Goal: Task Accomplishment & Management: Use online tool/utility

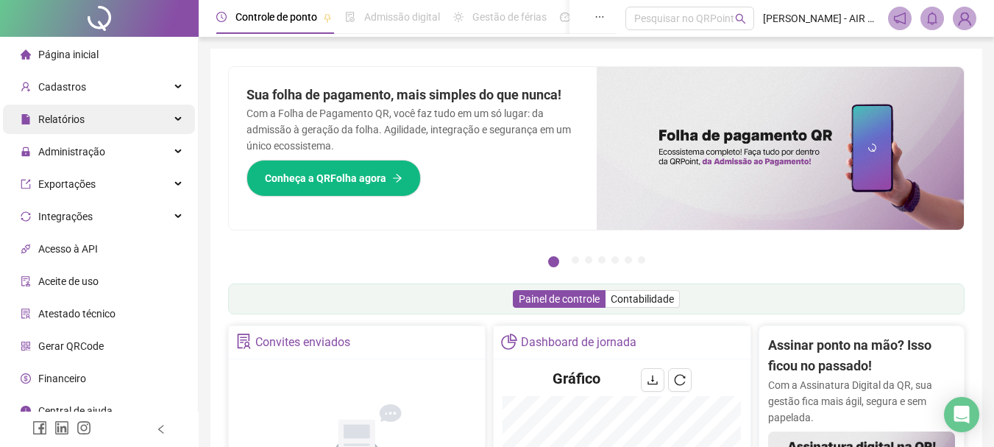
click at [142, 113] on div "Relatórios" at bounding box center [99, 118] width 192 height 29
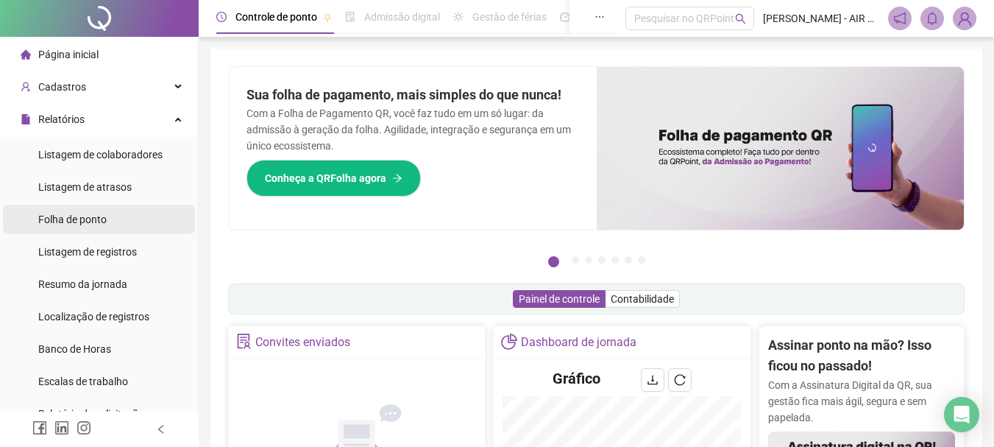
click at [117, 210] on li "Folha de ponto" at bounding box center [99, 219] width 192 height 29
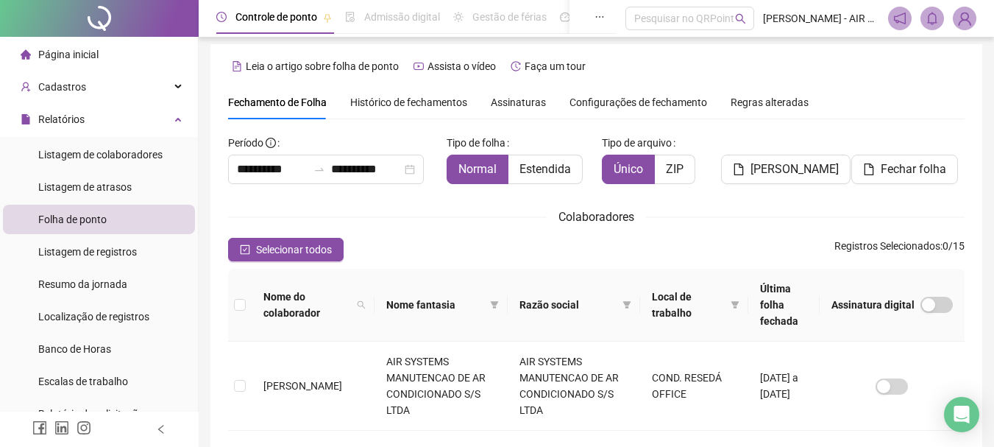
scroll to position [78, 0]
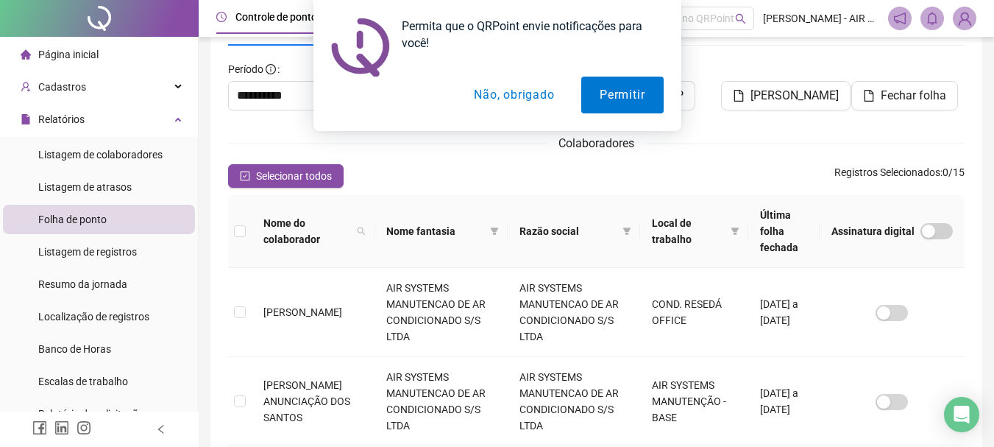
click at [507, 87] on button "Não, obrigado" at bounding box center [514, 95] width 117 height 37
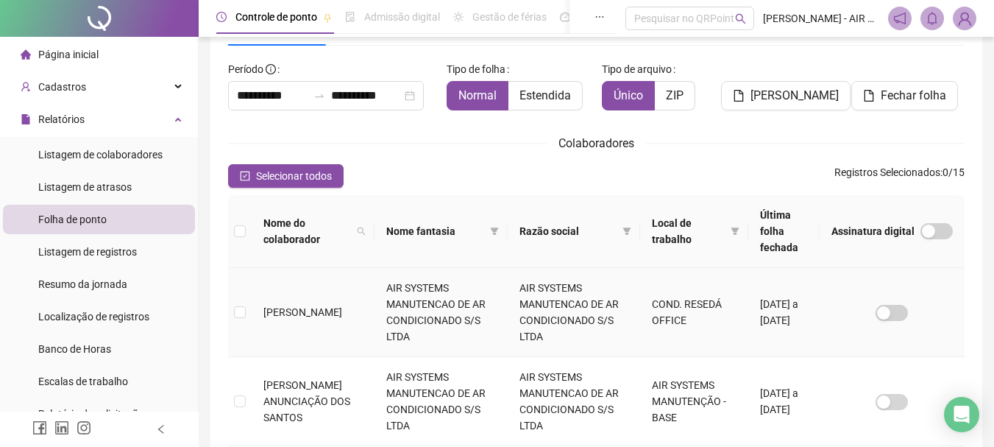
scroll to position [152, 0]
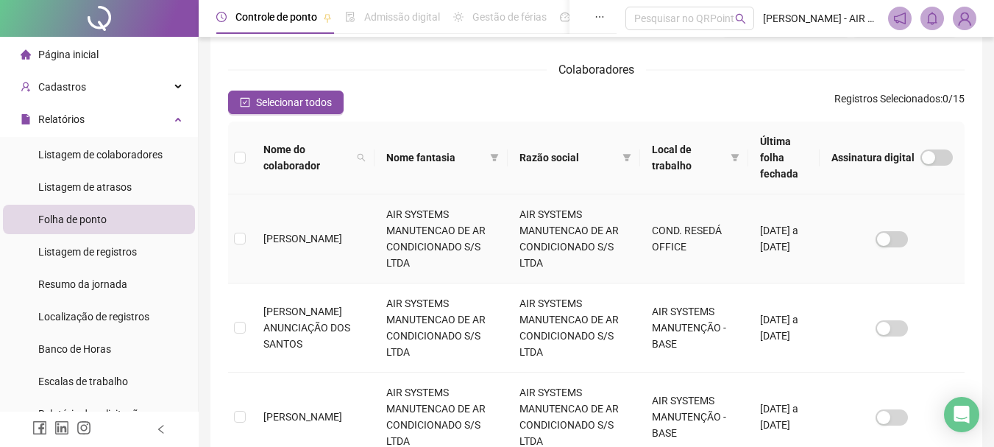
click at [319, 241] on td "[PERSON_NAME]" at bounding box center [313, 238] width 123 height 89
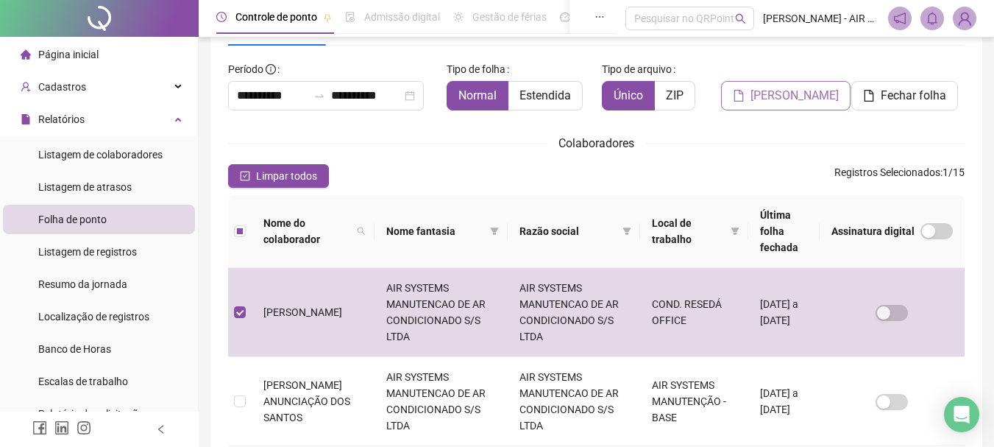
click at [776, 88] on span "[PERSON_NAME]" at bounding box center [795, 96] width 88 height 18
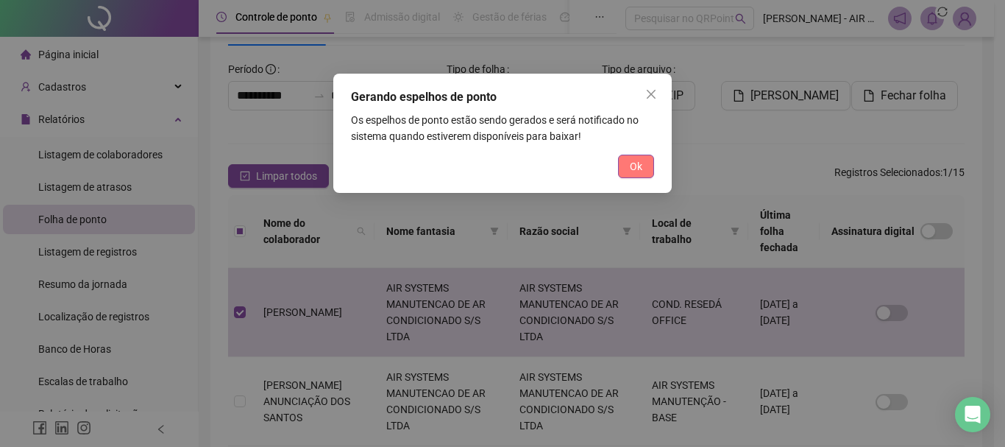
click at [634, 156] on button "Ok" at bounding box center [636, 167] width 36 height 24
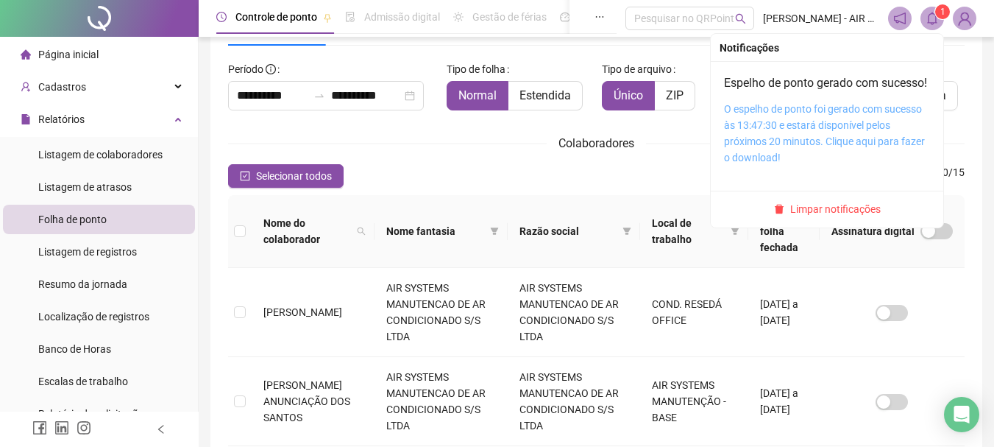
click at [840, 144] on link "O espelho de ponto foi gerado com sucesso às 13:47:30 e estará disponível pelos…" at bounding box center [824, 133] width 201 height 60
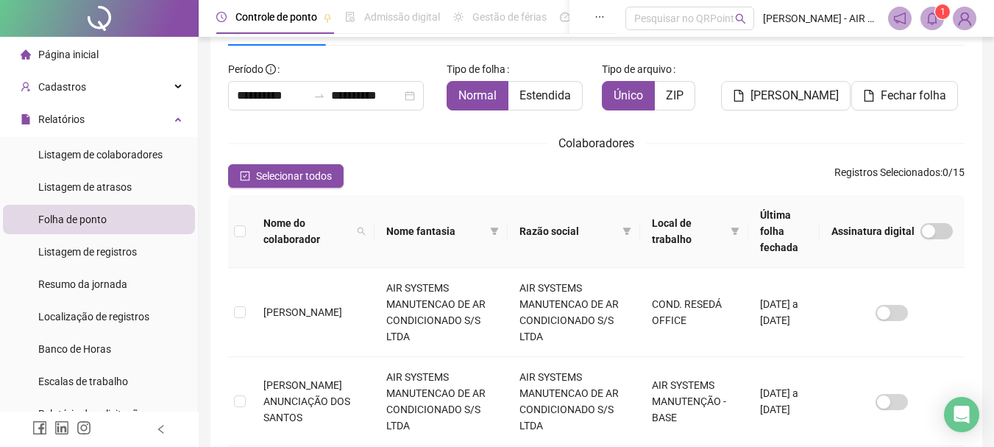
scroll to position [152, 0]
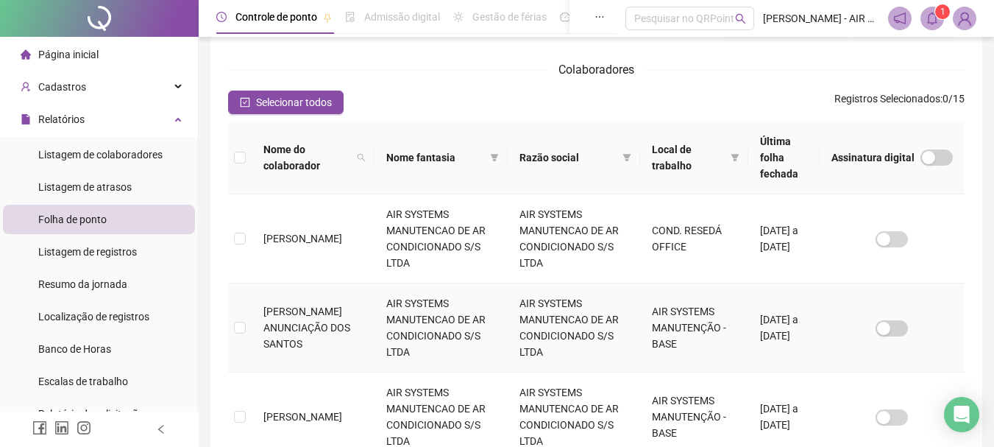
click at [345, 315] on span "[PERSON_NAME] ANUNCIAÇÃO DOS SANTOS" at bounding box center [306, 327] width 87 height 44
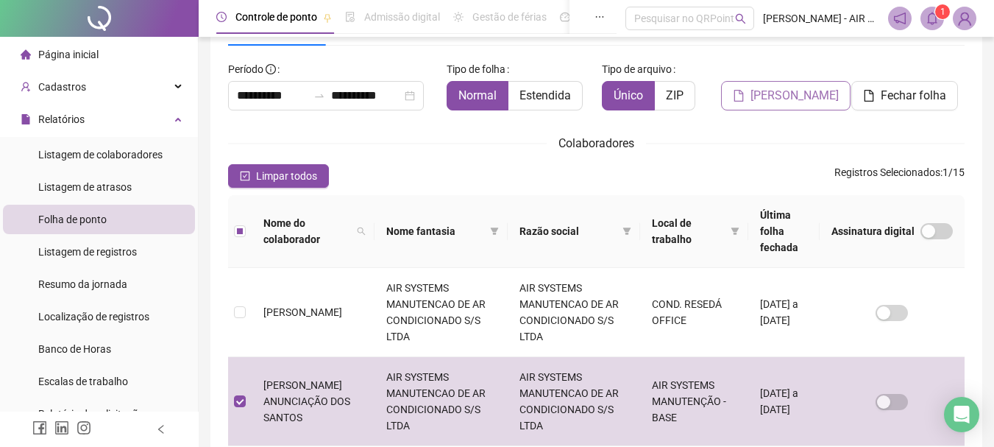
click at [818, 99] on span "[PERSON_NAME]" at bounding box center [795, 96] width 88 height 18
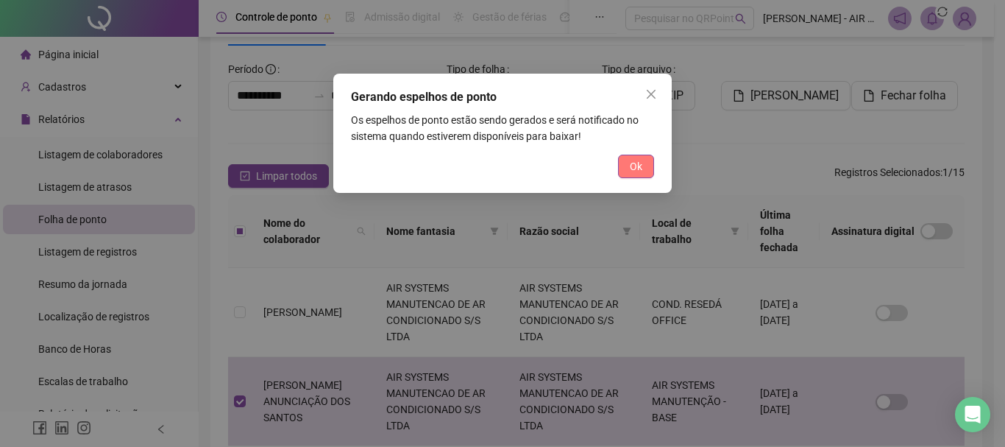
click at [635, 172] on span "Ok" at bounding box center [636, 166] width 13 height 16
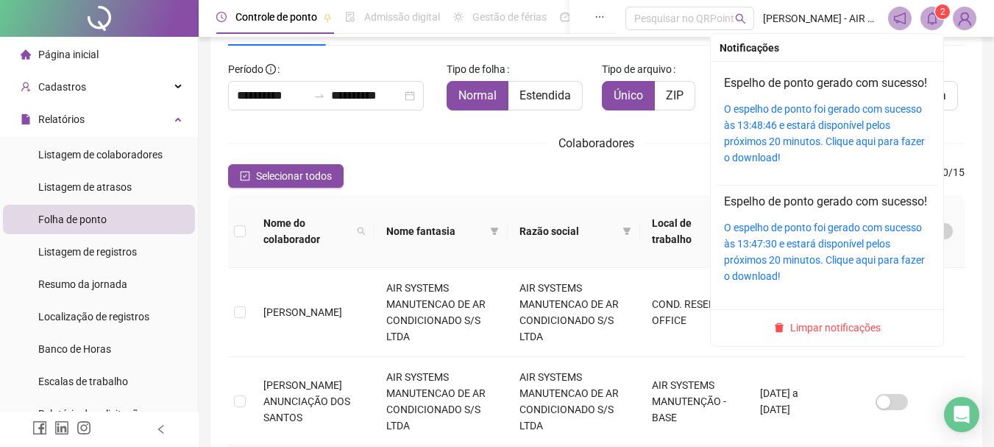
click at [931, 29] on span at bounding box center [933, 19] width 24 height 24
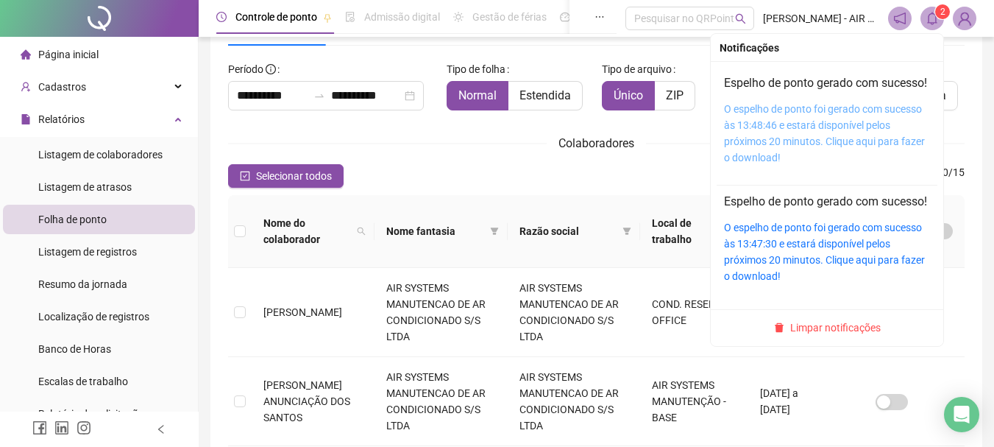
click at [767, 161] on link "O espelho de ponto foi gerado com sucesso às 13:48:46 e estará disponível pelos…" at bounding box center [824, 133] width 201 height 60
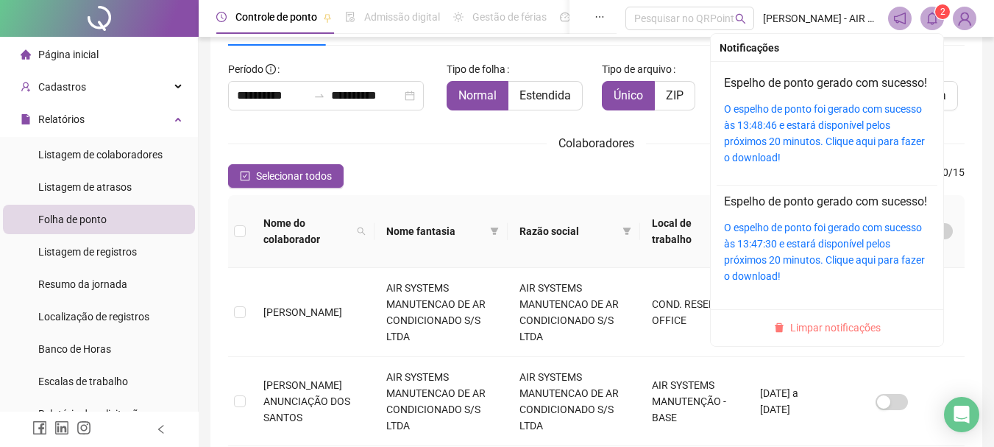
click at [797, 336] on span "Limpar notificações" at bounding box center [835, 327] width 91 height 16
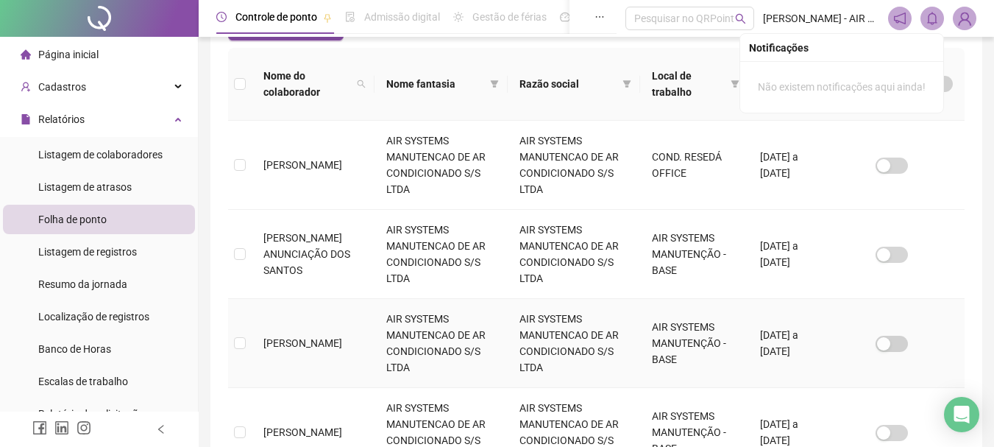
click at [327, 300] on td "[PERSON_NAME]" at bounding box center [313, 343] width 123 height 89
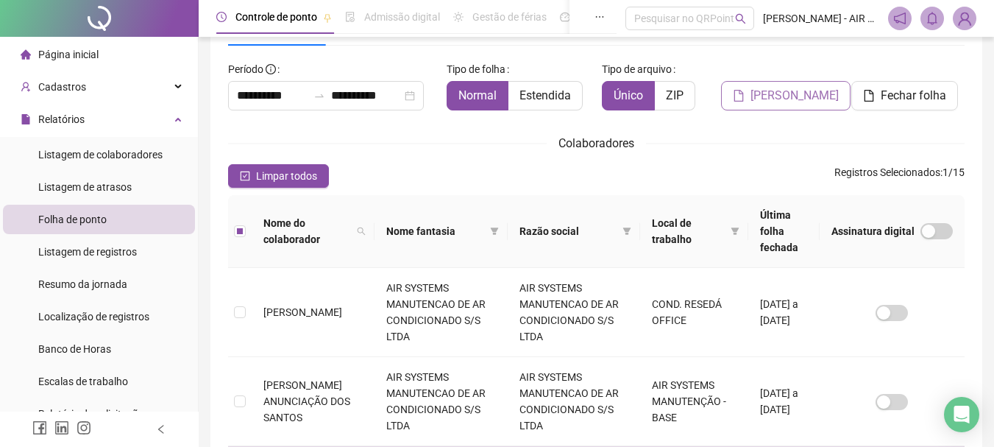
click at [730, 96] on button "[PERSON_NAME]" at bounding box center [786, 95] width 130 height 29
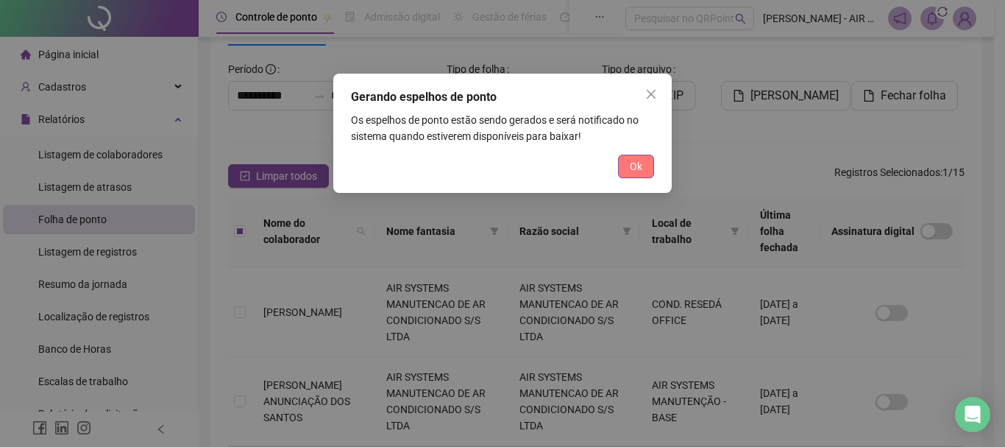
click at [641, 165] on span "Ok" at bounding box center [636, 166] width 13 height 16
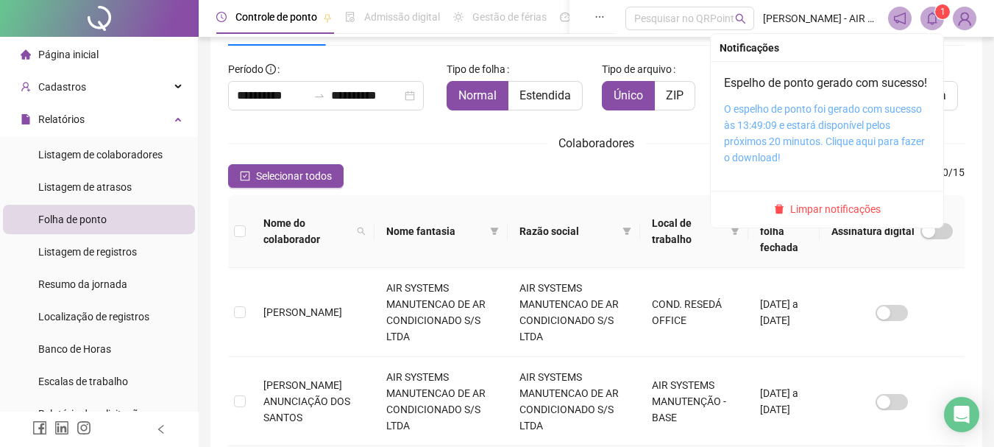
click at [852, 163] on link "O espelho de ponto foi gerado com sucesso às 13:49:09 e estará disponível pelos…" at bounding box center [824, 133] width 201 height 60
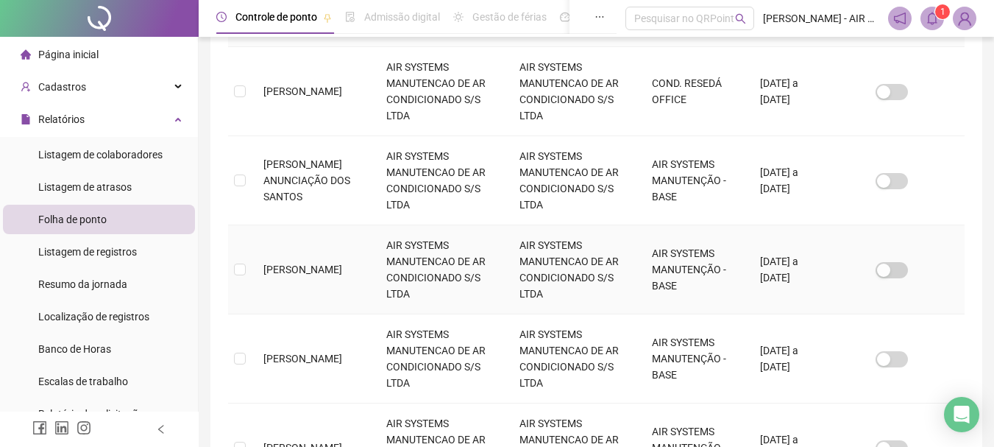
scroll to position [372, 0]
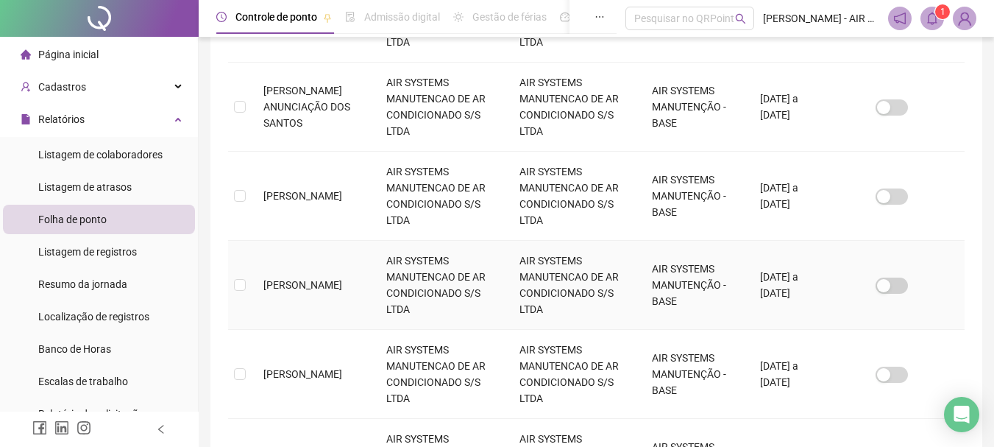
click at [333, 279] on span "[PERSON_NAME]" at bounding box center [302, 285] width 79 height 12
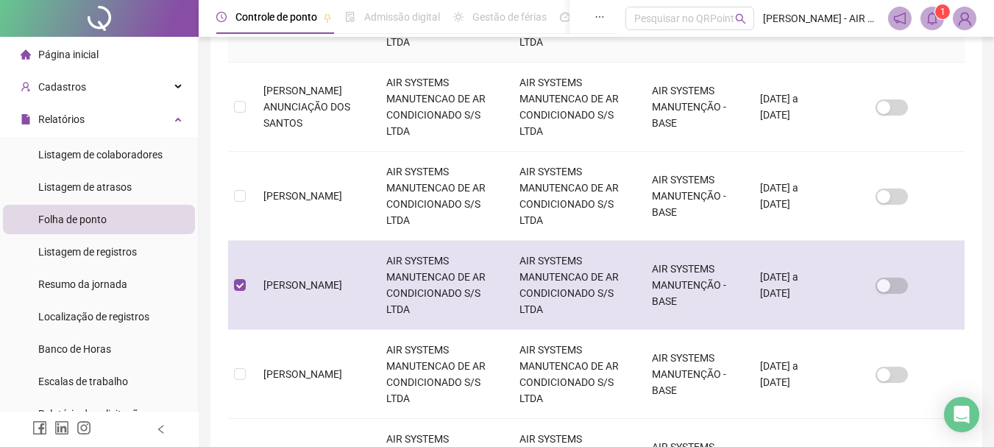
scroll to position [78, 0]
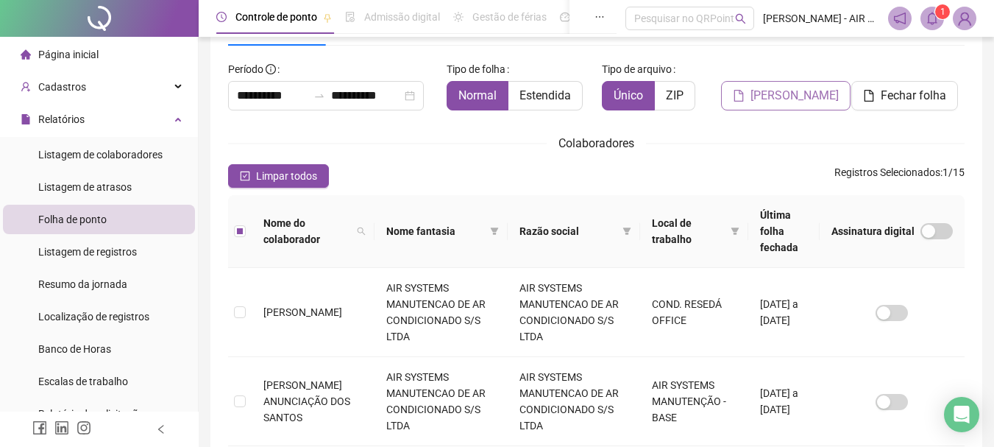
click at [777, 102] on span "[PERSON_NAME]" at bounding box center [795, 96] width 88 height 18
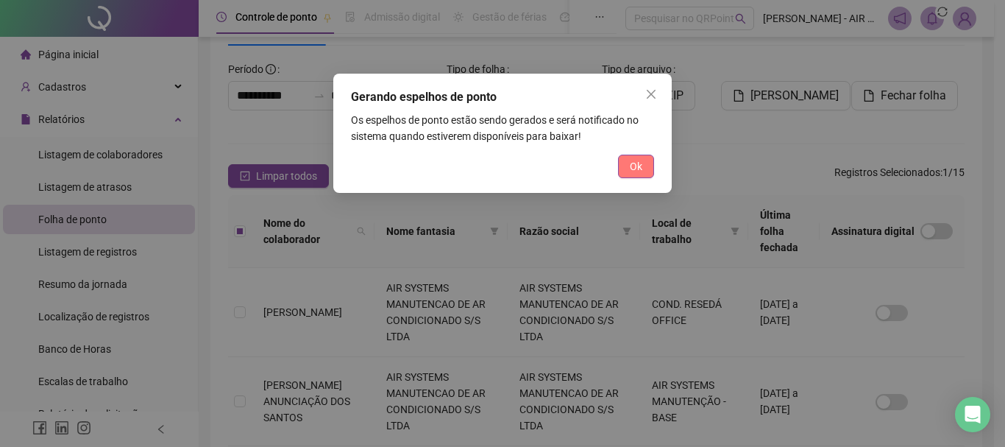
click at [634, 167] on span "Ok" at bounding box center [636, 166] width 13 height 16
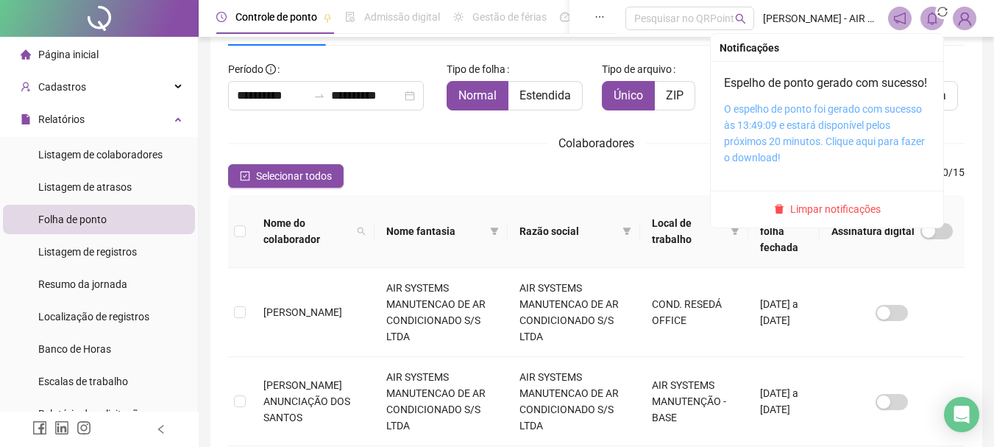
click at [815, 154] on link "O espelho de ponto foi gerado com sucesso às 13:49:09 e estará disponível pelos…" at bounding box center [824, 133] width 201 height 60
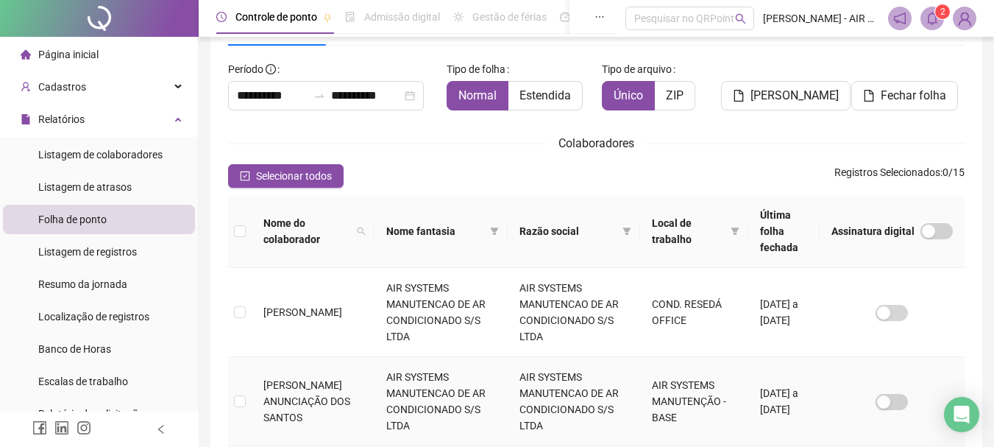
scroll to position [299, 0]
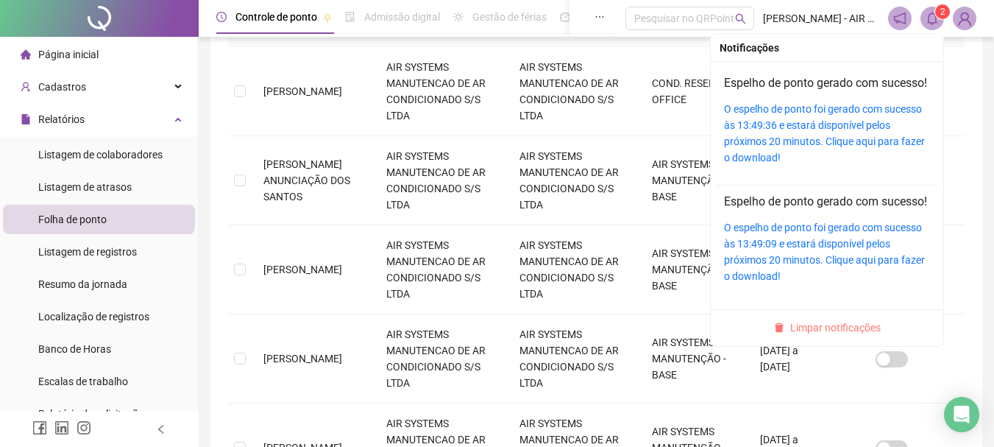
click at [811, 336] on span "Limpar notificações" at bounding box center [835, 327] width 91 height 16
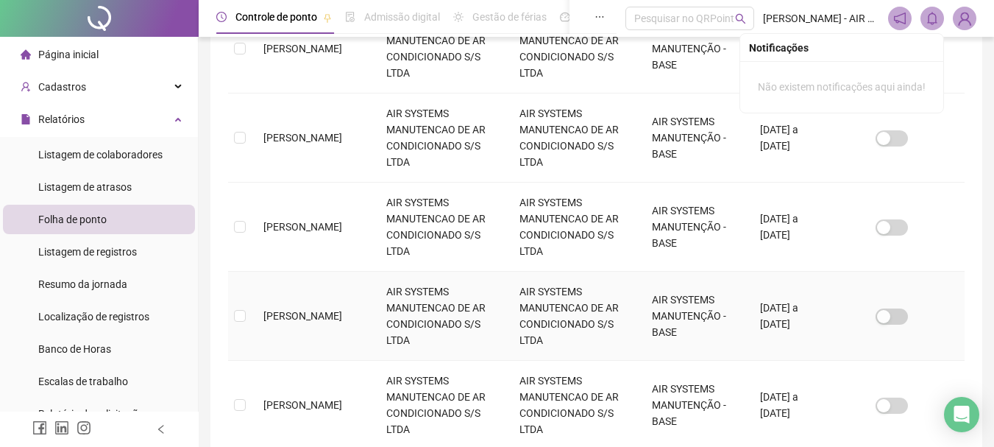
scroll to position [446, 0]
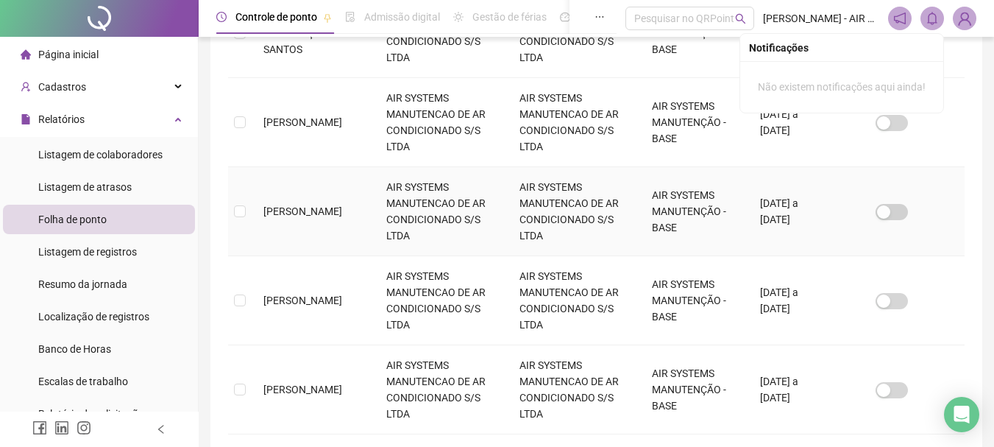
click at [351, 196] on td "[PERSON_NAME]" at bounding box center [313, 211] width 123 height 89
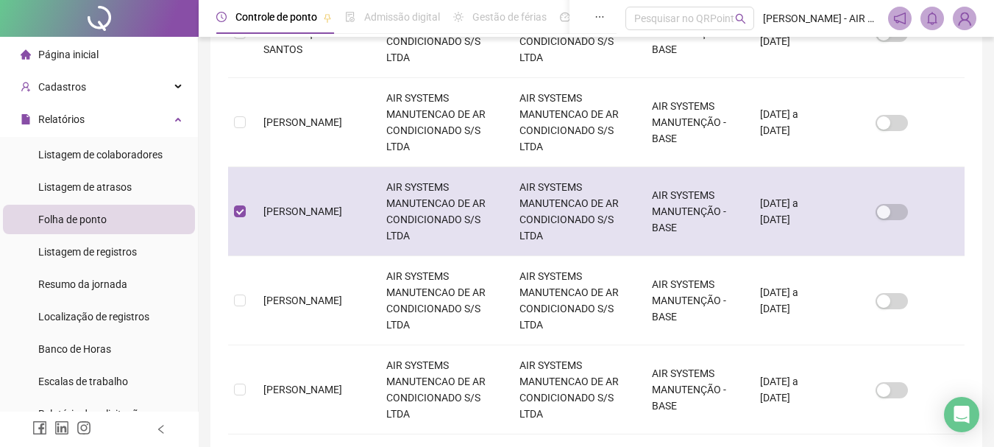
scroll to position [78, 0]
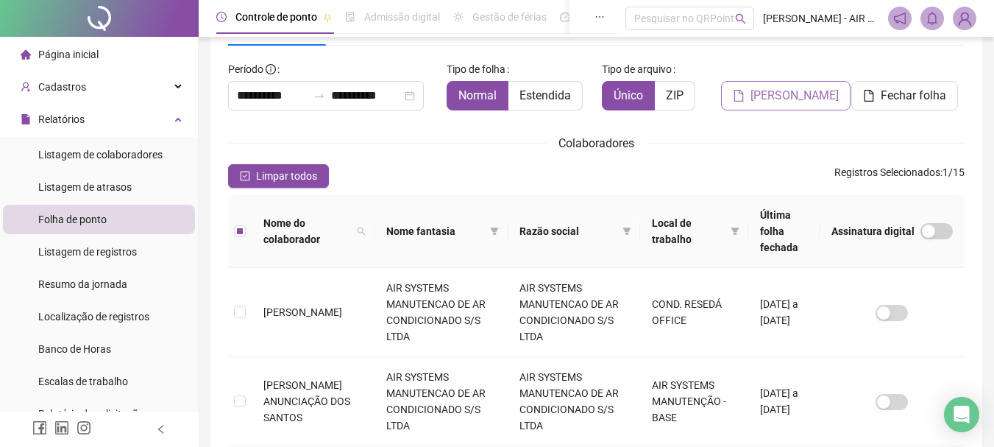
click at [732, 103] on button "[PERSON_NAME]" at bounding box center [786, 95] width 130 height 29
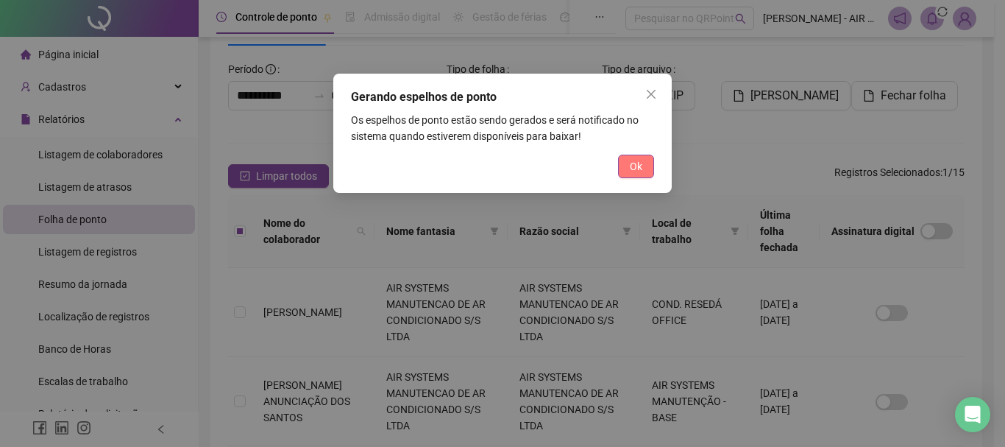
click at [640, 164] on span "Ok" at bounding box center [636, 166] width 13 height 16
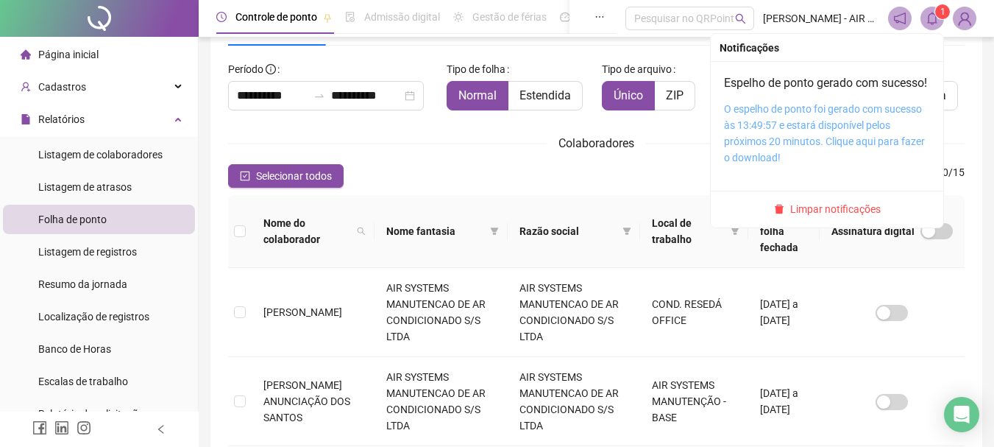
click at [788, 157] on link "O espelho de ponto foi gerado com sucesso às 13:49:57 e estará disponível pelos…" at bounding box center [824, 133] width 201 height 60
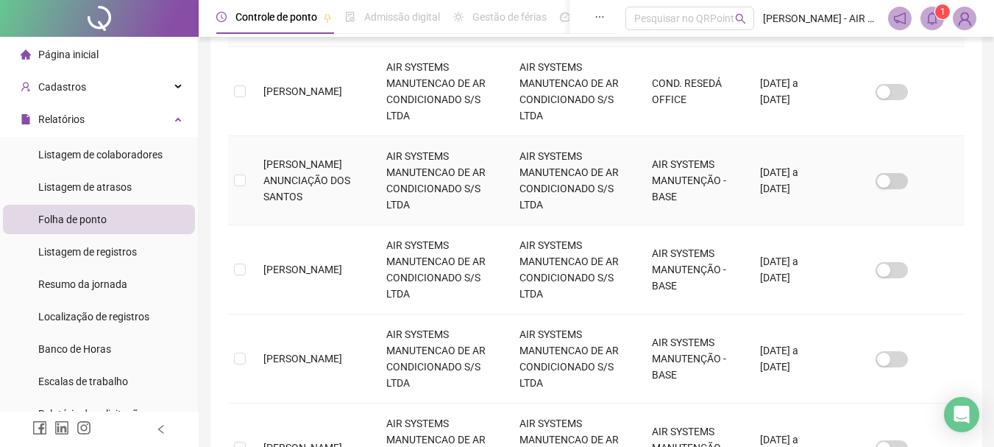
scroll to position [446, 0]
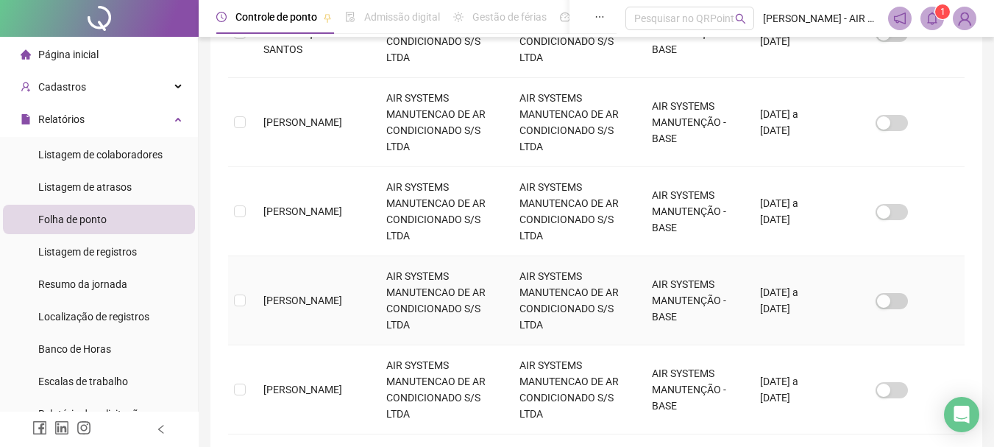
click at [322, 274] on td "[PERSON_NAME]" at bounding box center [313, 300] width 123 height 89
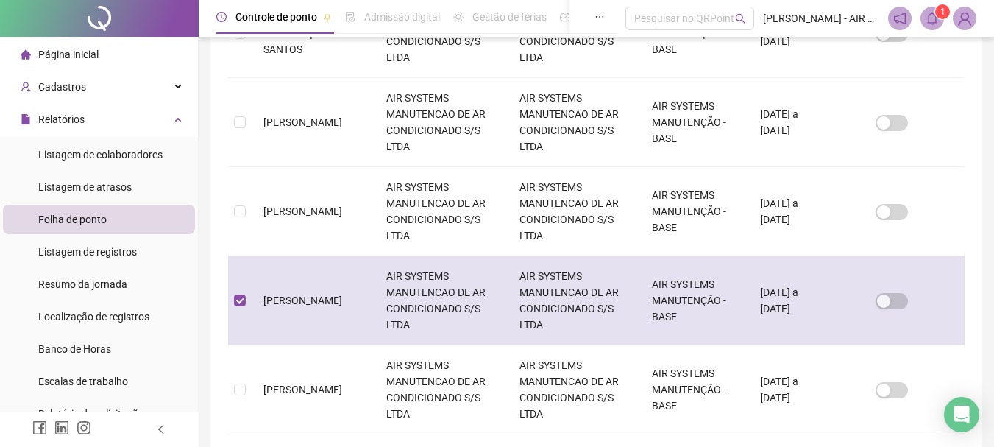
scroll to position [78, 0]
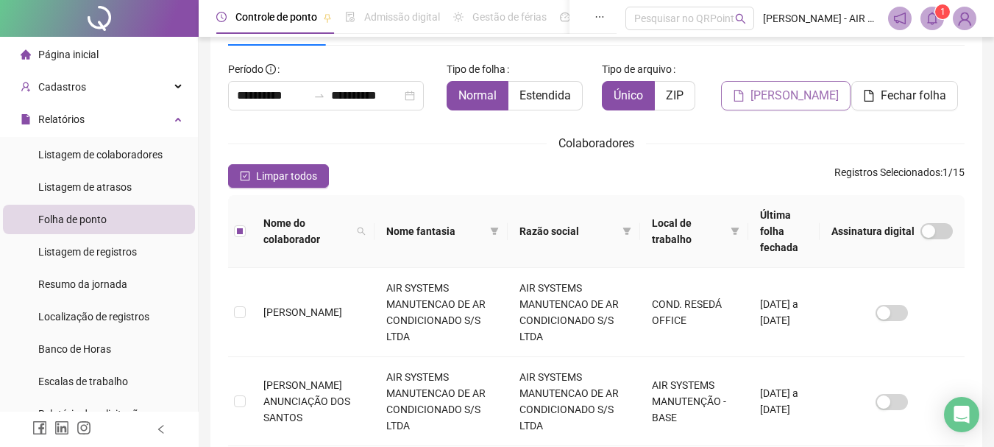
click at [762, 102] on span "[PERSON_NAME]" at bounding box center [795, 96] width 88 height 18
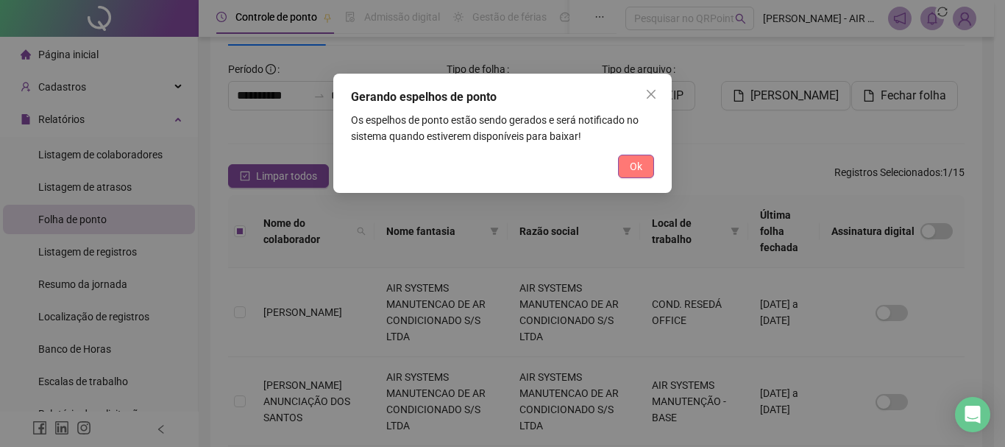
click at [643, 163] on button "Ok" at bounding box center [636, 167] width 36 height 24
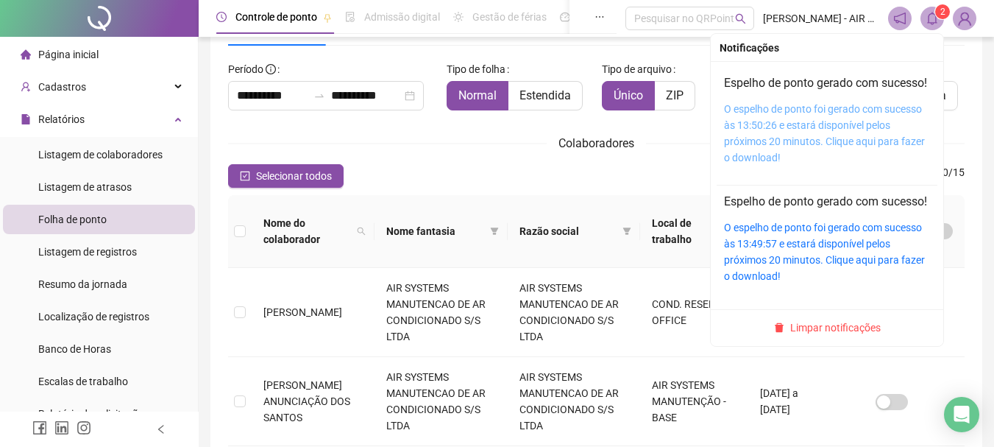
click at [800, 154] on link "O espelho de ponto foi gerado com sucesso às 13:50:26 e estará disponível pelos…" at bounding box center [824, 133] width 201 height 60
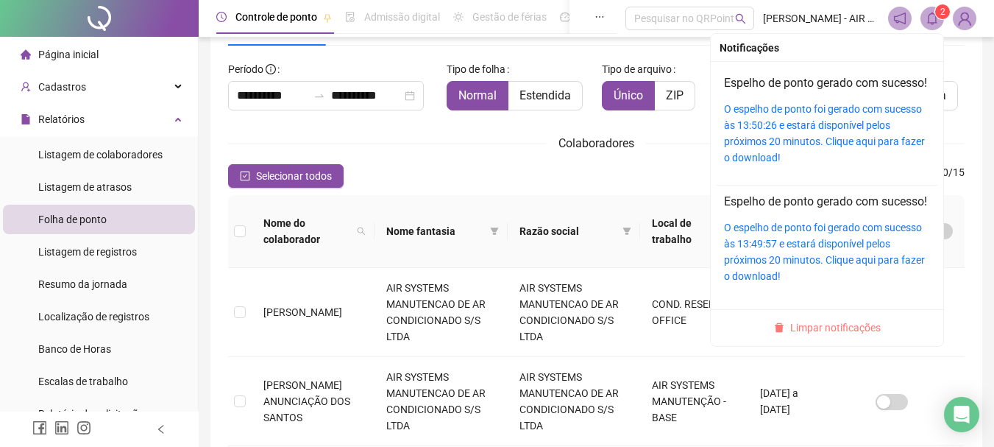
click at [806, 336] on span "Limpar notificações" at bounding box center [835, 327] width 91 height 16
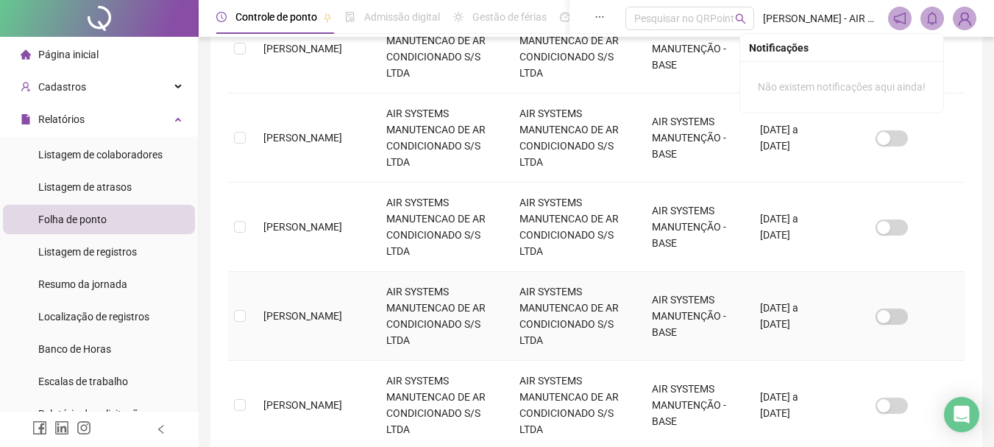
scroll to position [667, 0]
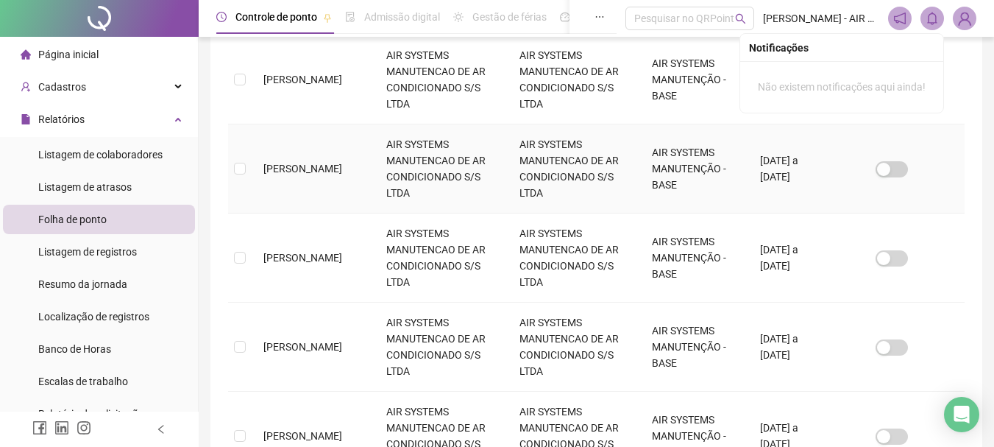
click at [348, 155] on td "[PERSON_NAME]" at bounding box center [313, 168] width 123 height 89
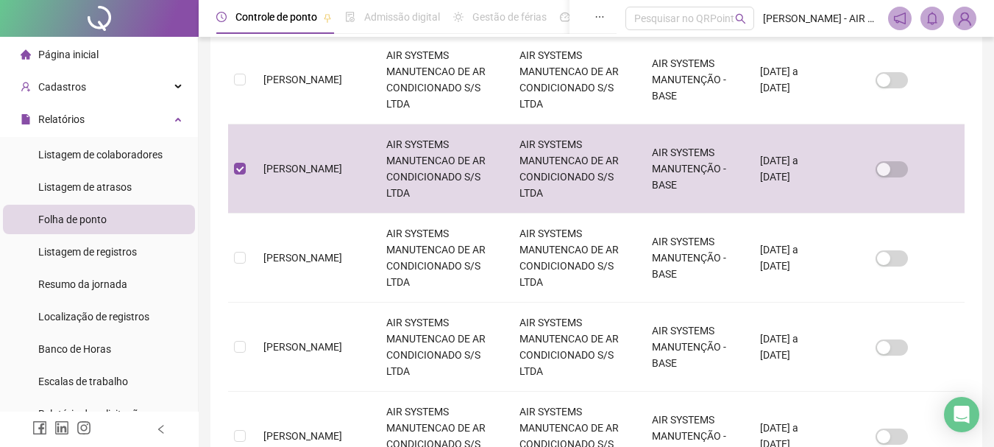
scroll to position [78, 0]
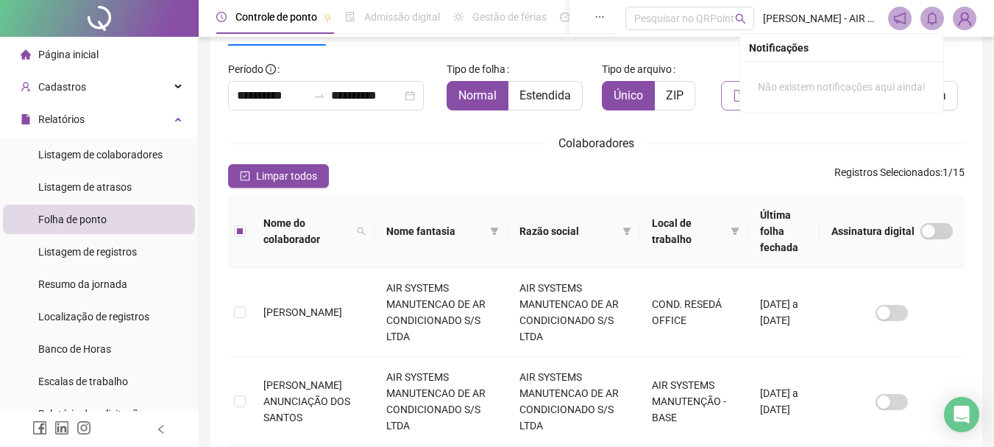
click at [733, 102] on button "[PERSON_NAME]" at bounding box center [786, 95] width 130 height 29
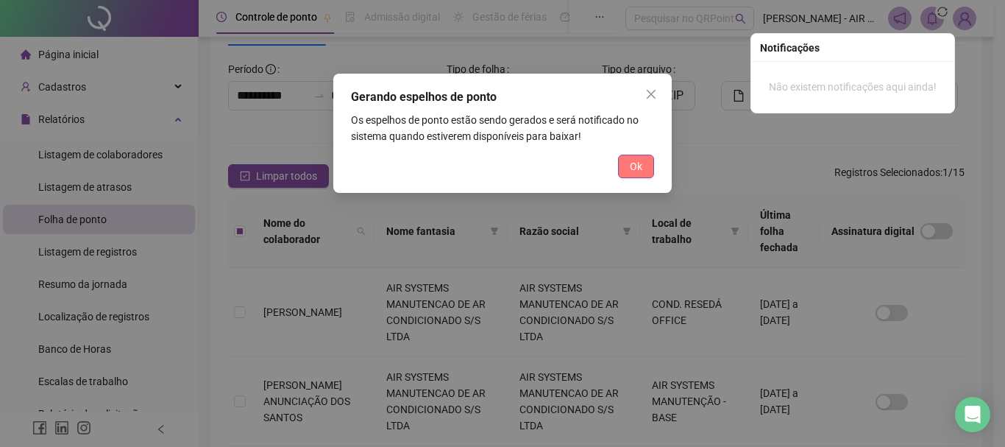
click at [631, 169] on span "Ok" at bounding box center [636, 166] width 13 height 16
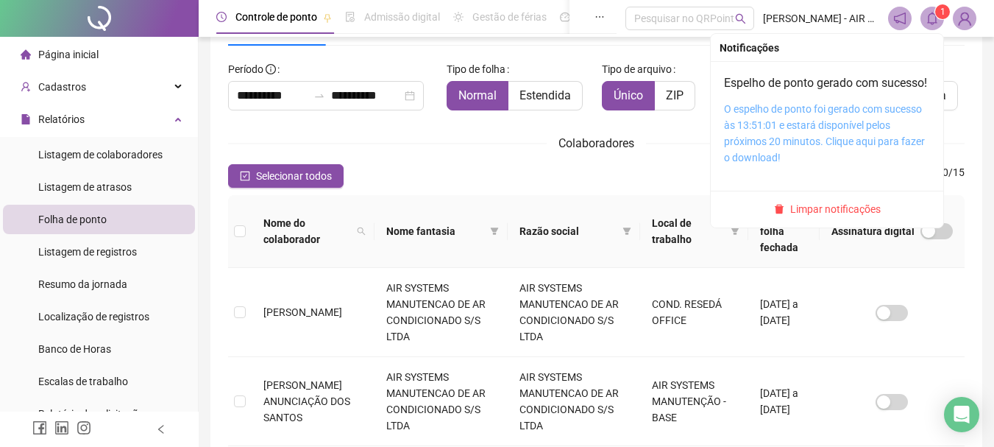
click at [833, 154] on link "O espelho de ponto foi gerado com sucesso às 13:51:01 e estará disponível pelos…" at bounding box center [824, 133] width 201 height 60
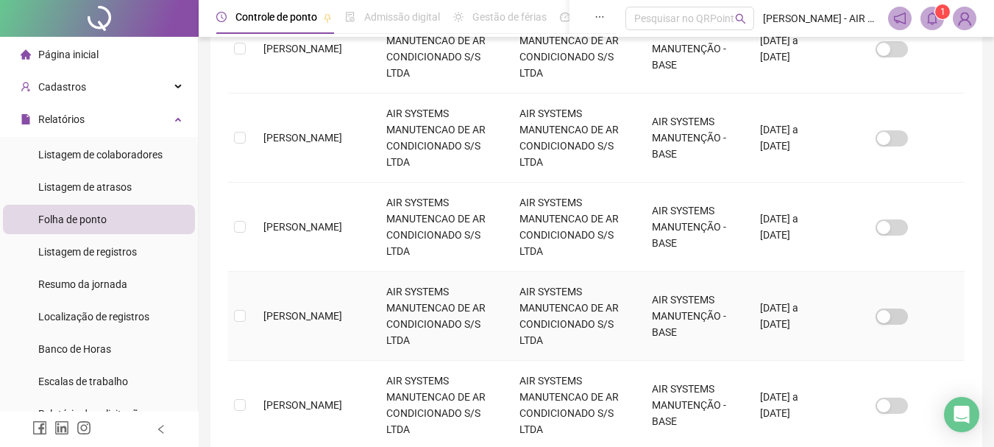
scroll to position [593, 0]
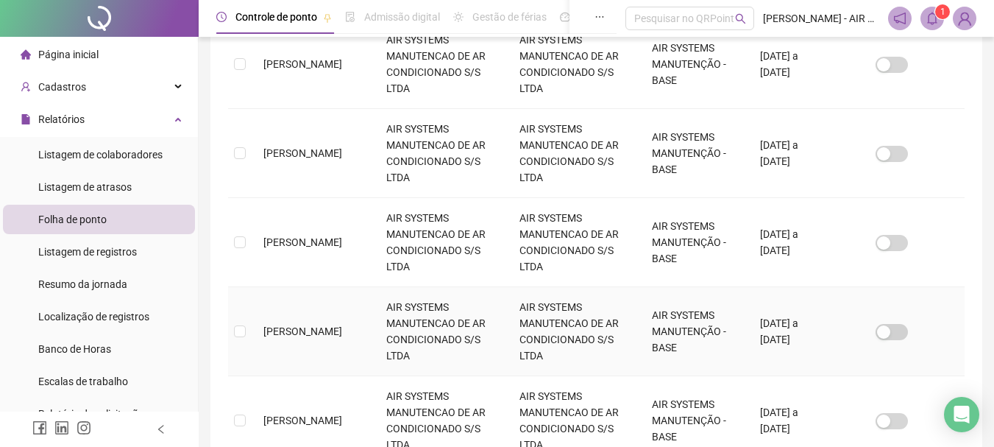
click at [343, 292] on td "[PERSON_NAME]" at bounding box center [313, 331] width 123 height 89
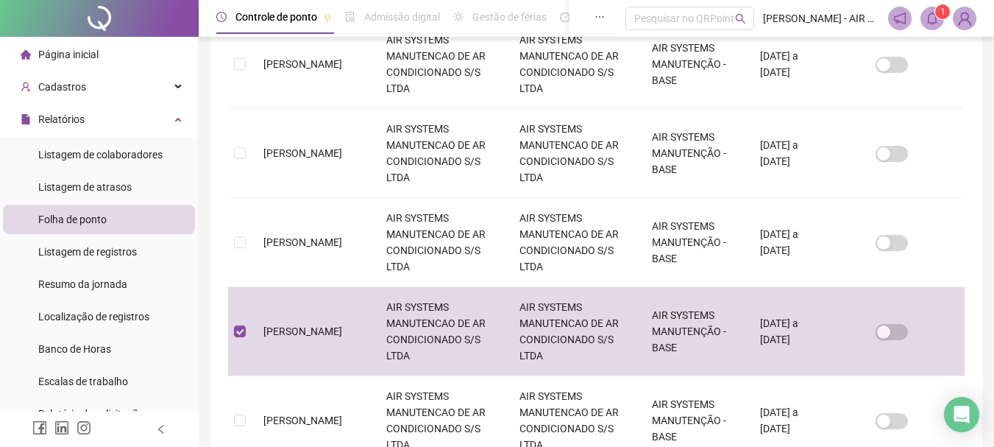
scroll to position [78, 0]
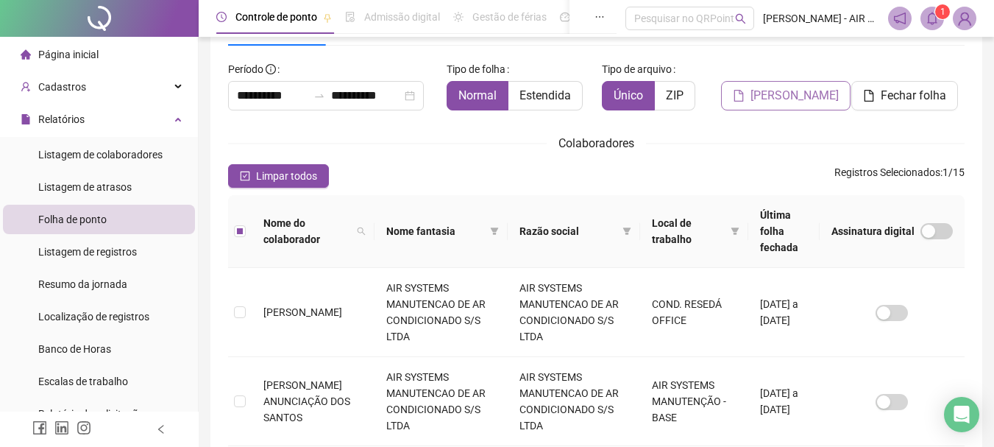
click at [784, 93] on span "[PERSON_NAME]" at bounding box center [795, 96] width 88 height 18
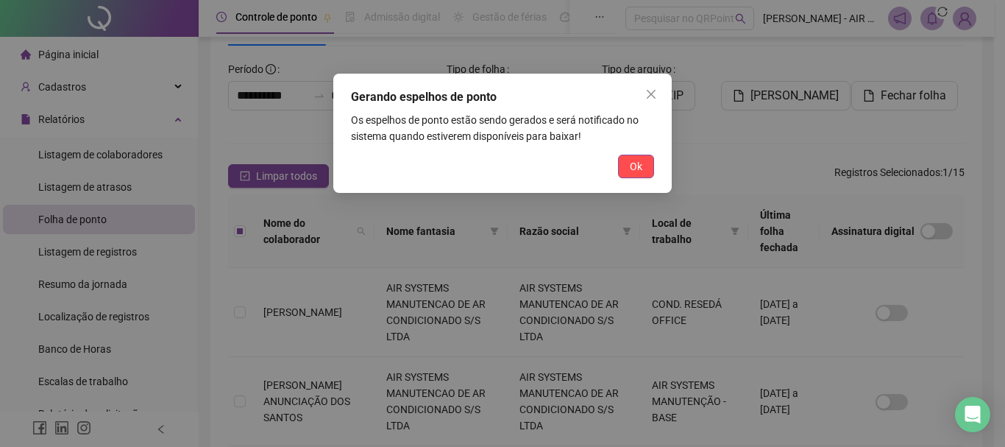
click at [647, 163] on button "Ok" at bounding box center [636, 167] width 36 height 24
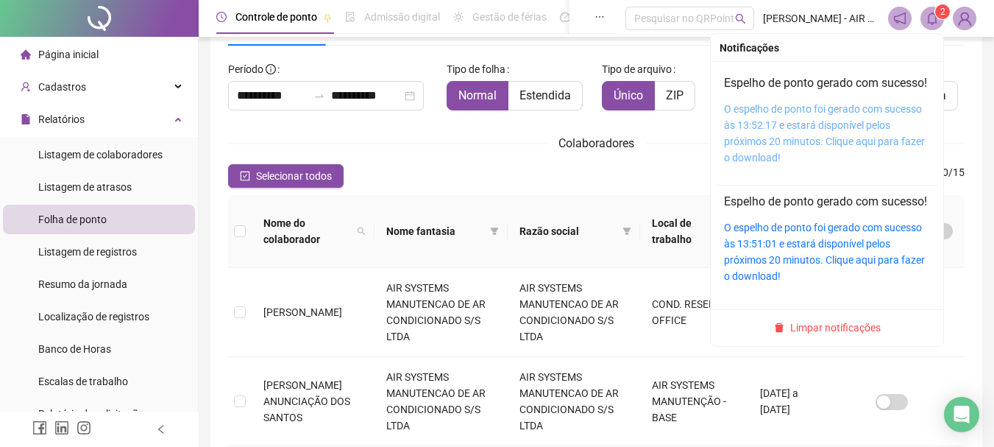
click at [828, 137] on link "O espelho de ponto foi gerado com sucesso às 13:52:17 e estará disponível pelos…" at bounding box center [824, 133] width 201 height 60
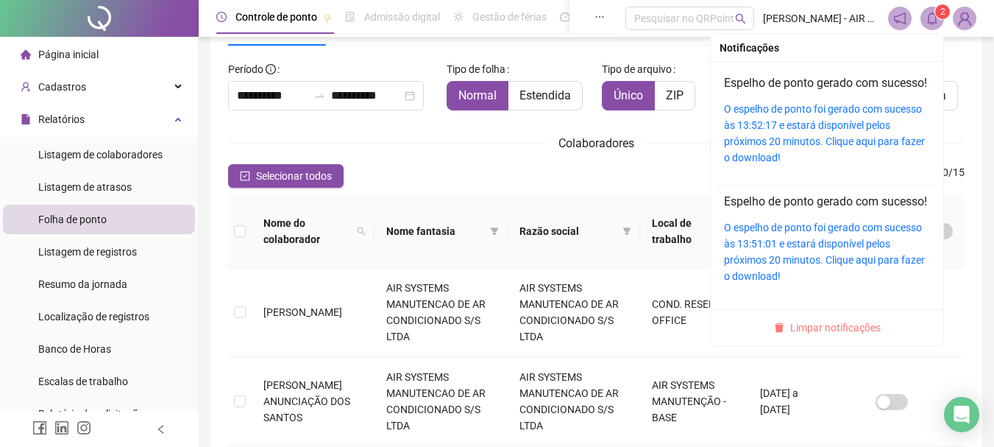
click at [808, 336] on span "Limpar notificações" at bounding box center [835, 327] width 91 height 16
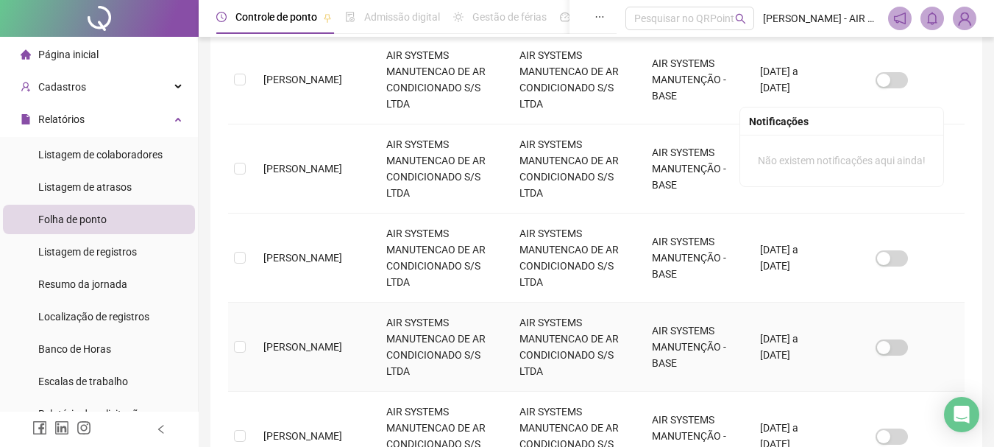
scroll to position [740, 0]
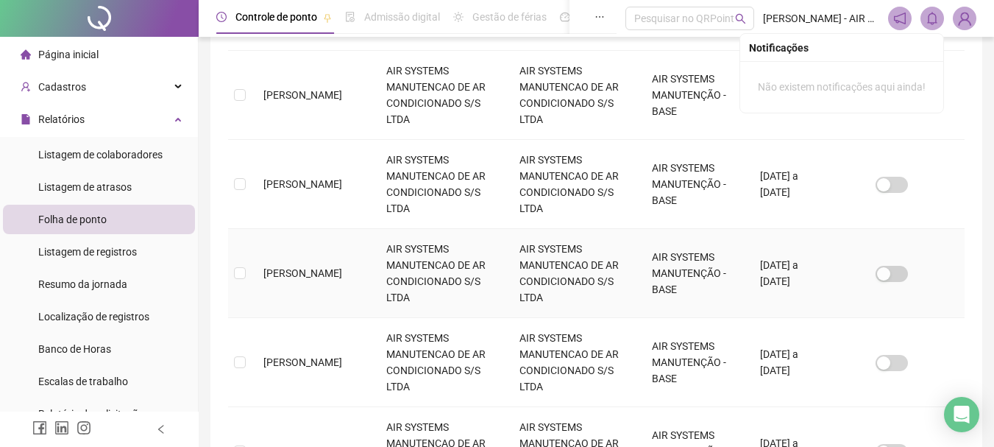
click at [333, 267] on td "[PERSON_NAME]" at bounding box center [313, 273] width 123 height 89
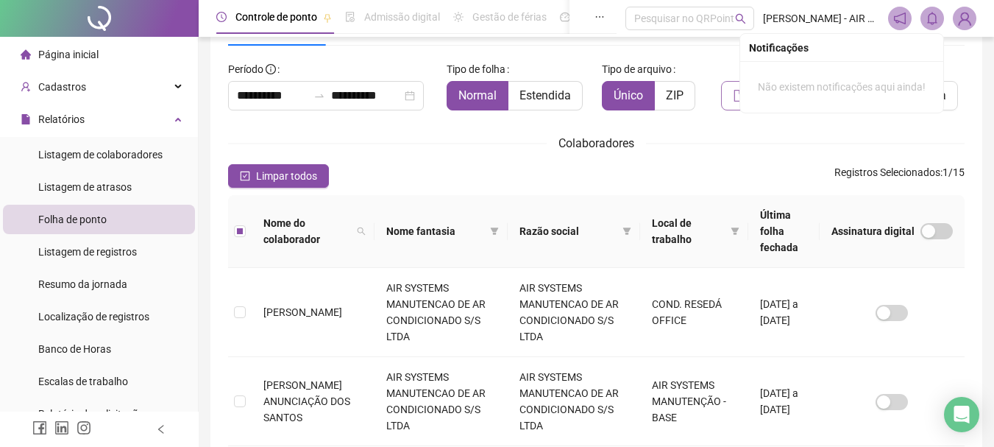
click at [731, 102] on button "[PERSON_NAME]" at bounding box center [786, 95] width 130 height 29
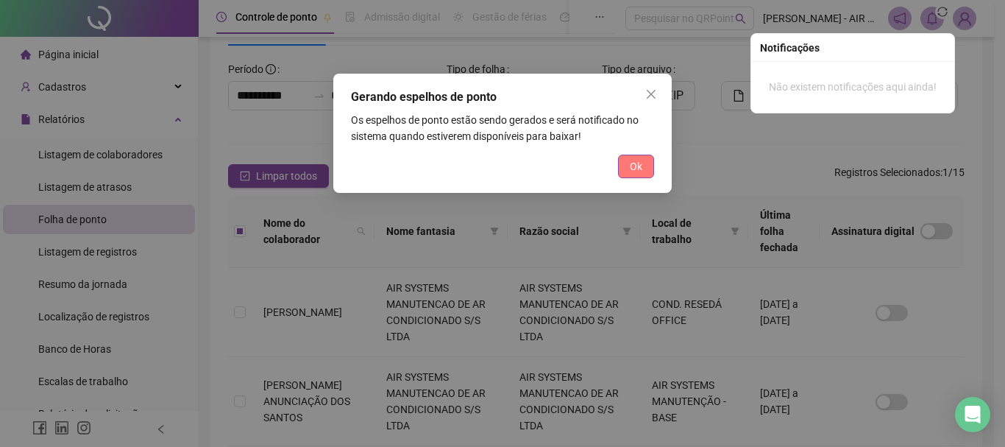
click at [628, 166] on button "Ok" at bounding box center [636, 167] width 36 height 24
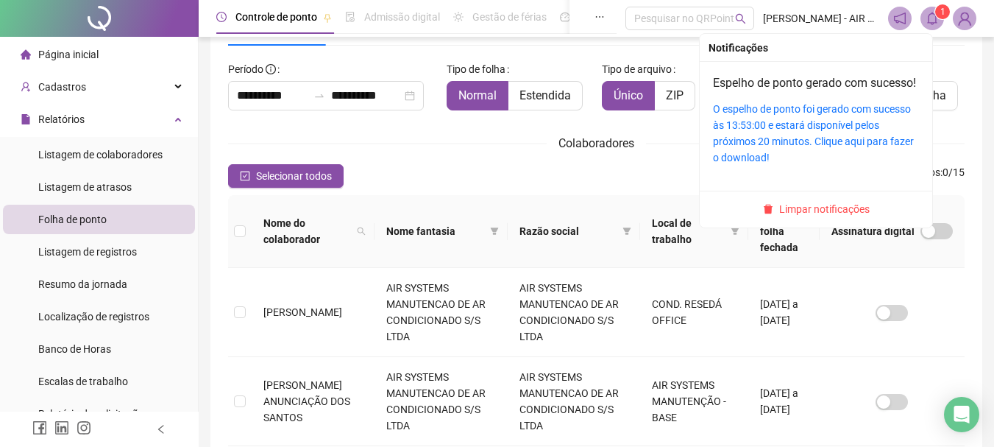
click at [804, 149] on div "O espelho de ponto foi gerado com sucesso às 13:53:00 e estará disponível pelos…" at bounding box center [816, 133] width 206 height 65
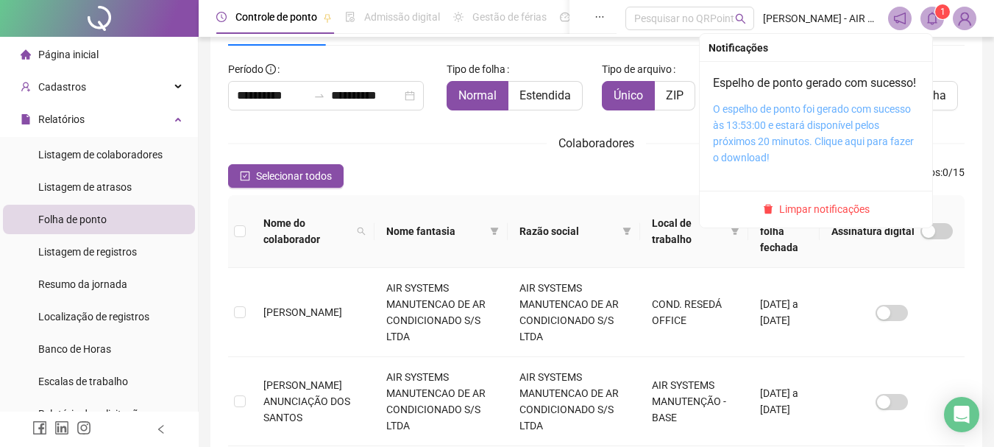
click at [794, 162] on link "O espelho de ponto foi gerado com sucesso às 13:53:00 e estará disponível pelos…" at bounding box center [813, 133] width 201 height 60
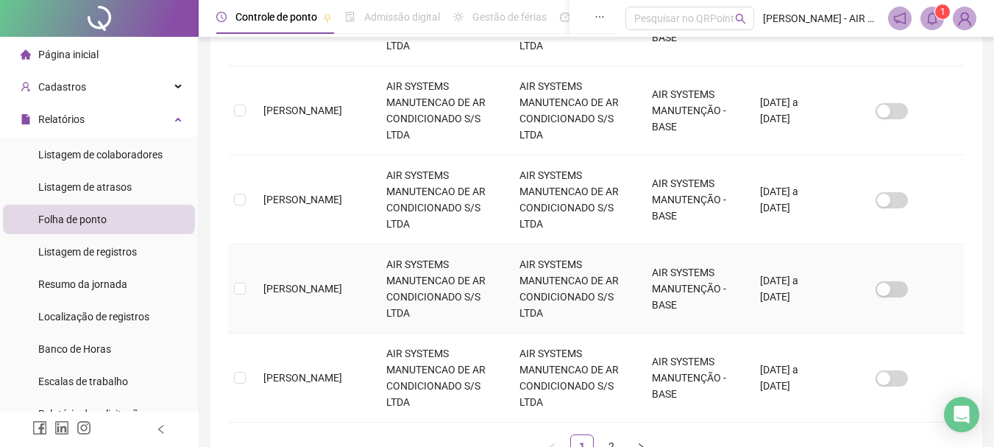
scroll to position [901, 0]
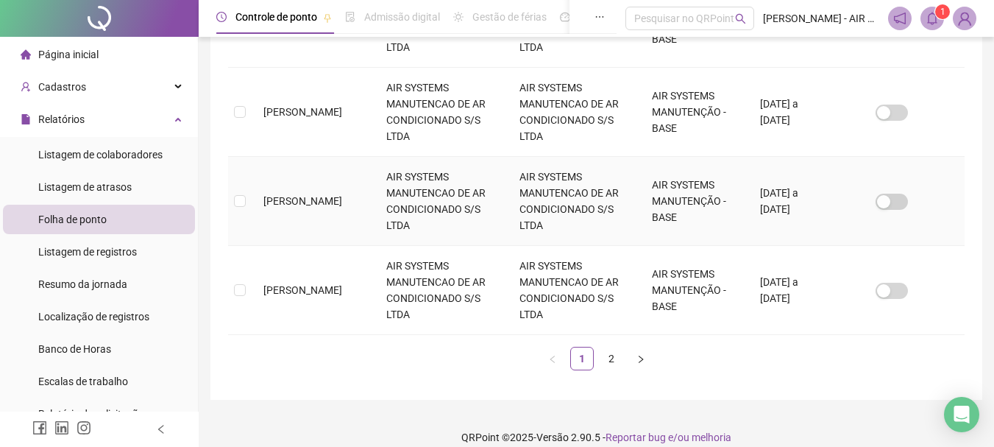
click at [343, 189] on td "[PERSON_NAME]" at bounding box center [313, 201] width 123 height 89
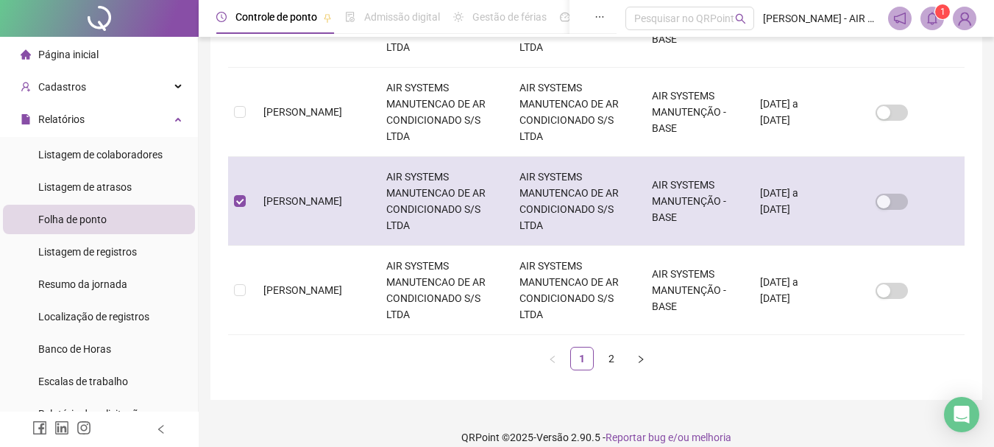
scroll to position [78, 0]
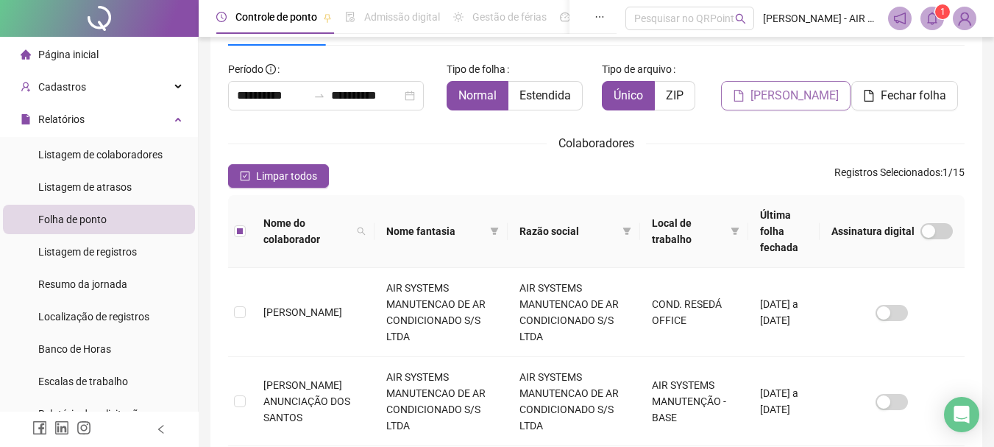
click at [778, 100] on span "[PERSON_NAME]" at bounding box center [795, 96] width 88 height 18
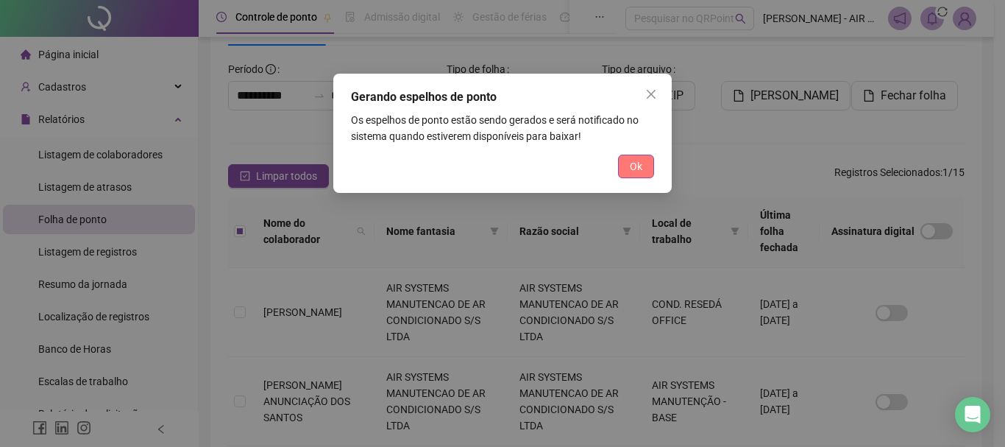
click at [643, 163] on button "Ok" at bounding box center [636, 167] width 36 height 24
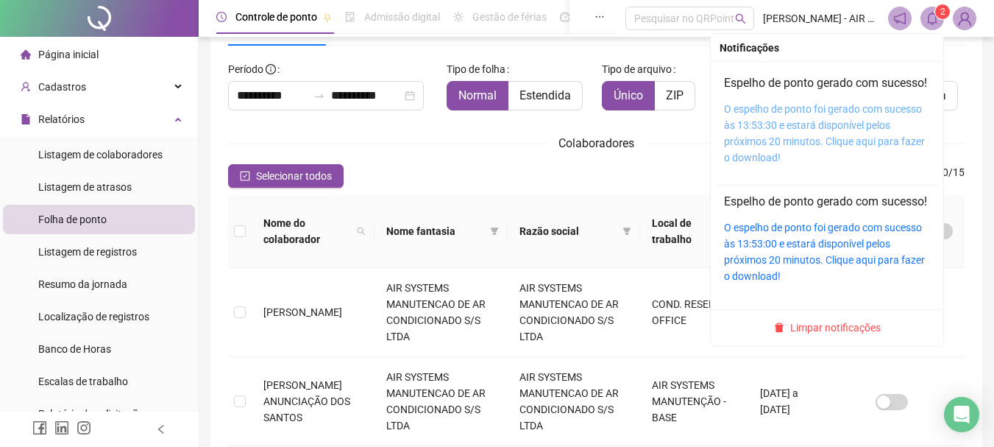
click at [811, 153] on link "O espelho de ponto foi gerado com sucesso às 13:53:30 e estará disponível pelos…" at bounding box center [824, 133] width 201 height 60
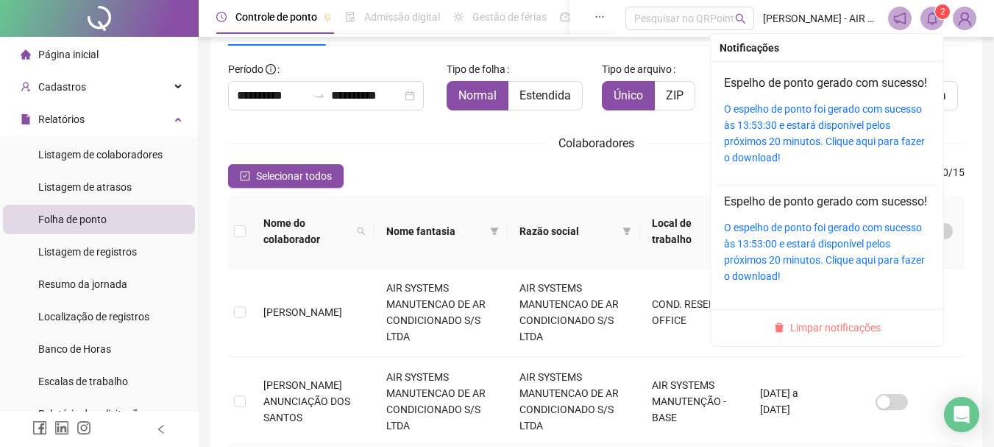
click at [807, 336] on span "Limpar notificações" at bounding box center [835, 327] width 91 height 16
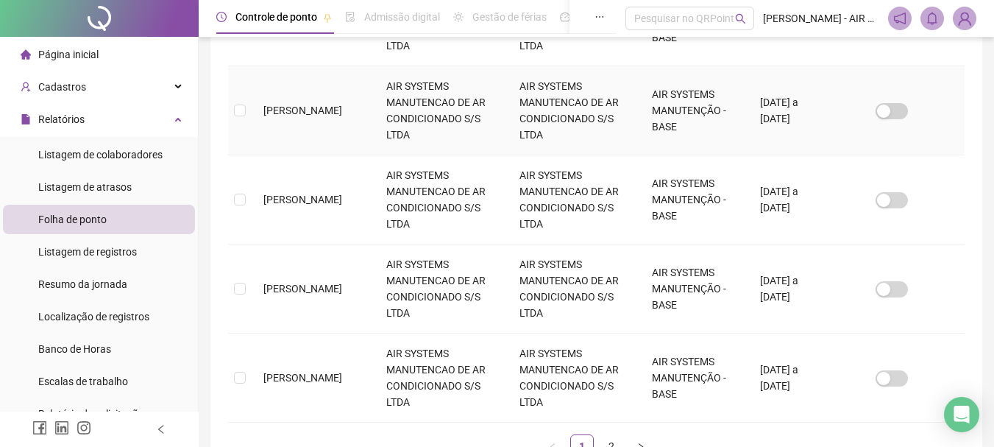
scroll to position [901, 0]
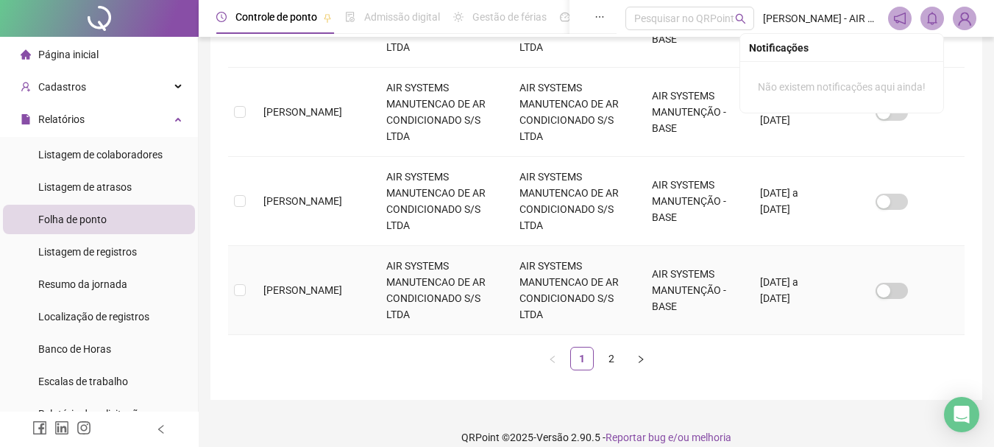
click at [357, 281] on td "[PERSON_NAME]" at bounding box center [313, 290] width 123 height 89
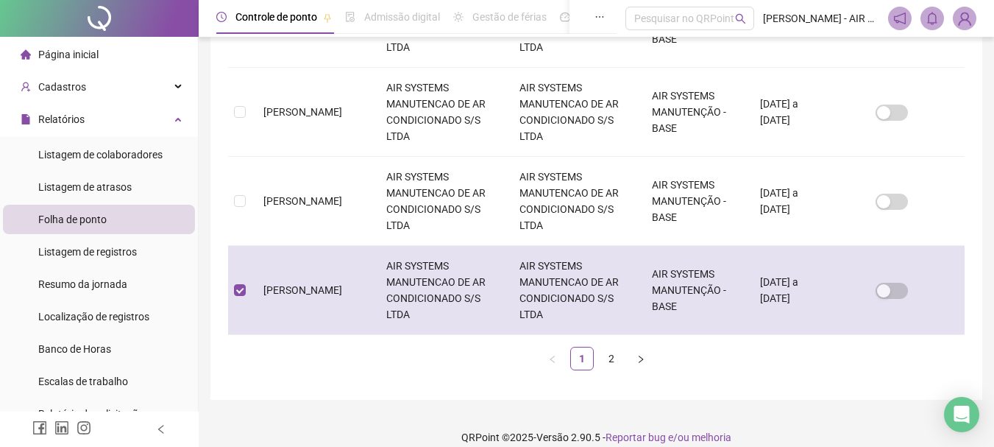
scroll to position [78, 0]
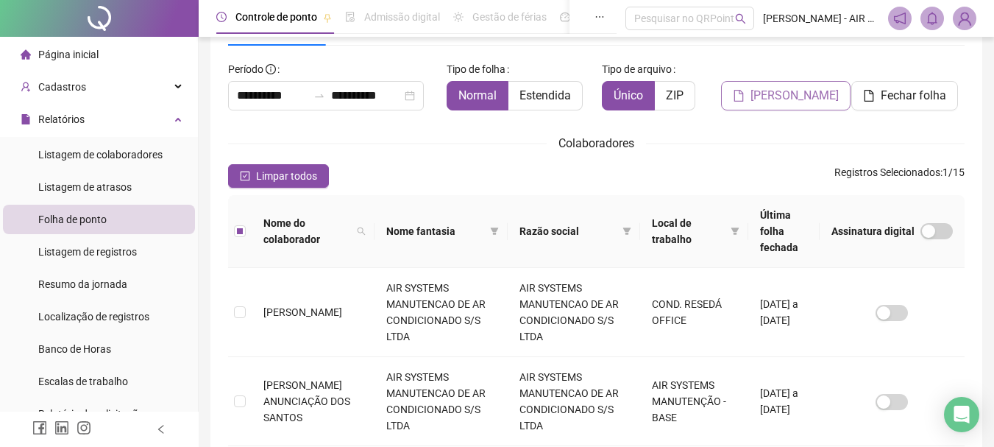
click at [798, 95] on span "[PERSON_NAME]" at bounding box center [795, 96] width 88 height 18
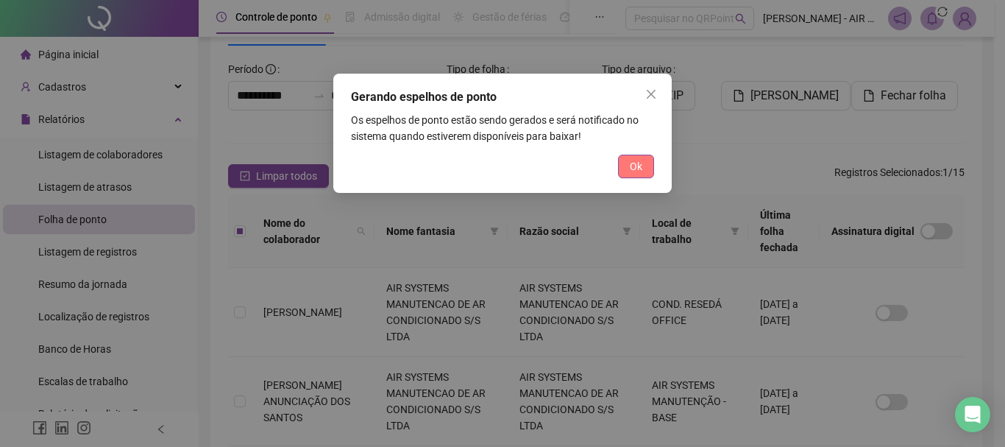
click at [640, 166] on span "Ok" at bounding box center [636, 166] width 13 height 16
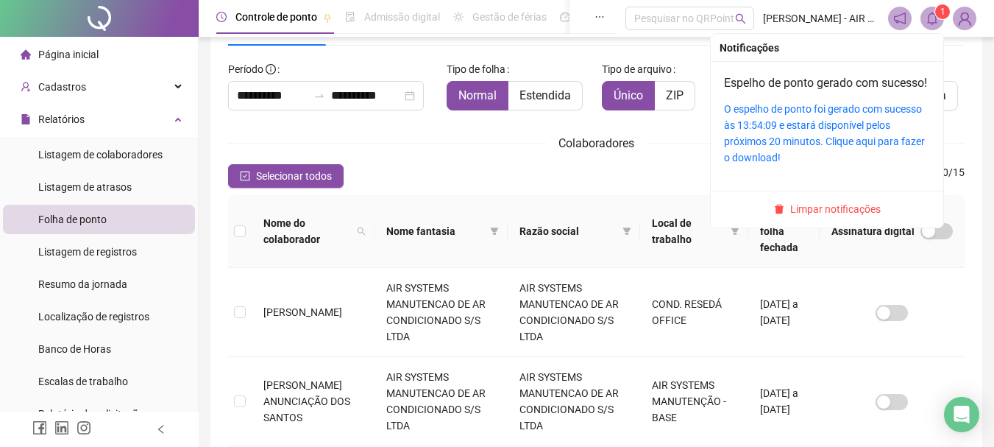
click at [797, 151] on div "O espelho de ponto foi gerado com sucesso às 13:54:09 e estará disponível pelos…" at bounding box center [827, 133] width 206 height 65
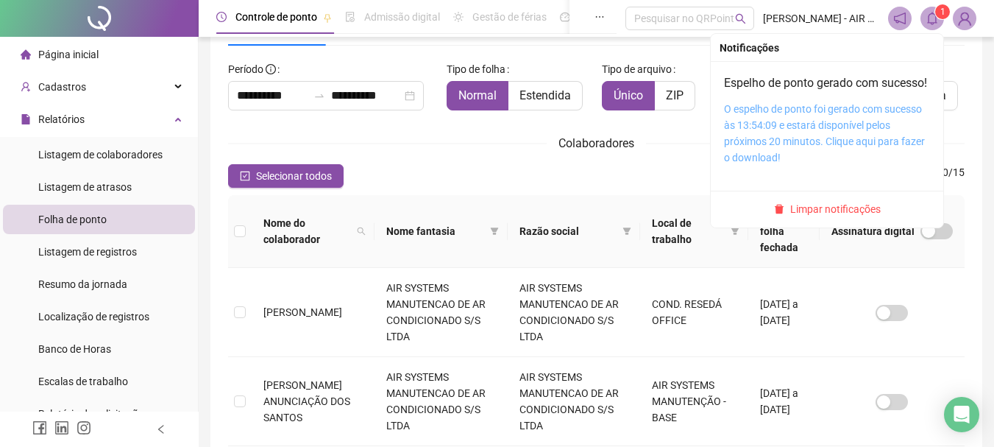
click at [797, 158] on link "O espelho de ponto foi gerado com sucesso às 13:54:09 e estará disponível pelos…" at bounding box center [824, 133] width 201 height 60
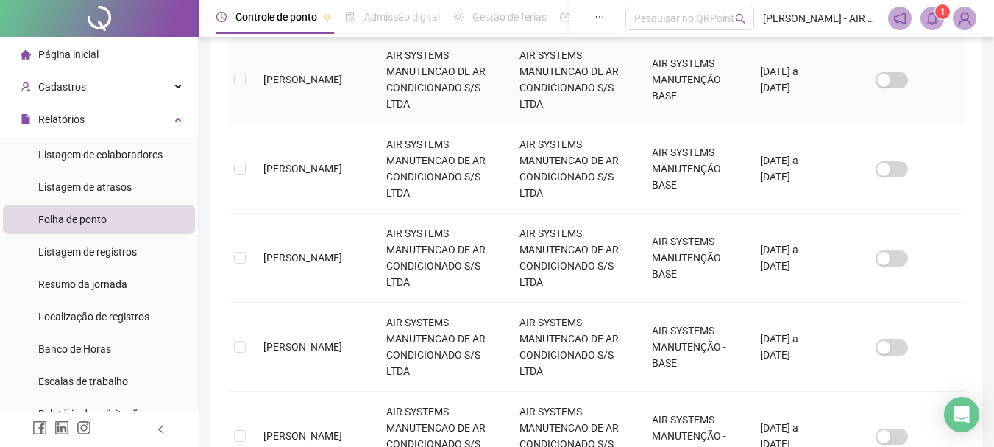
scroll to position [901, 0]
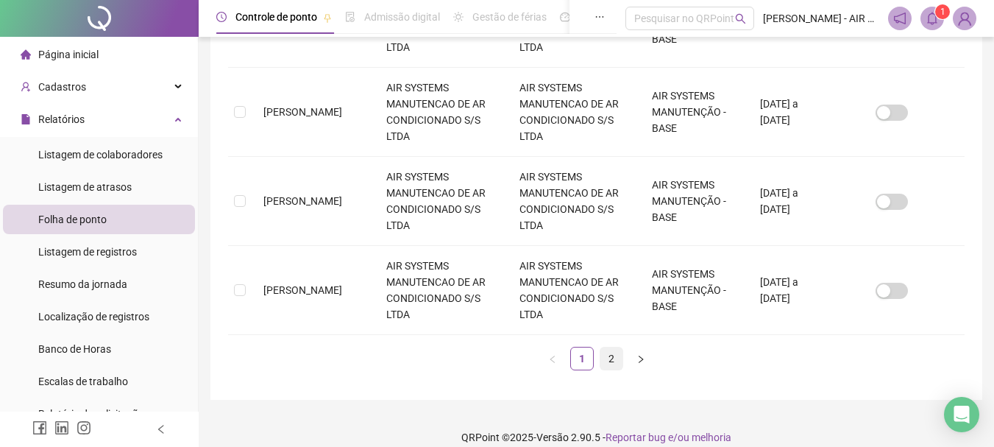
click at [606, 347] on link "2" at bounding box center [612, 358] width 22 height 22
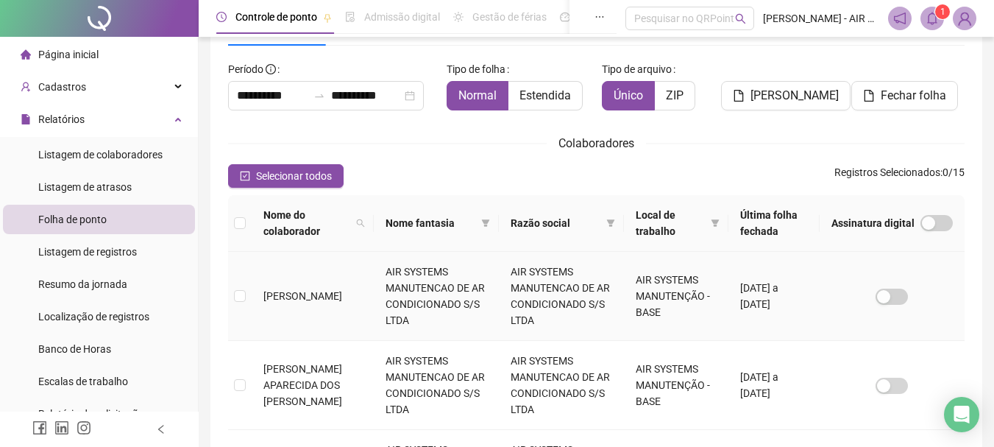
scroll to position [152, 0]
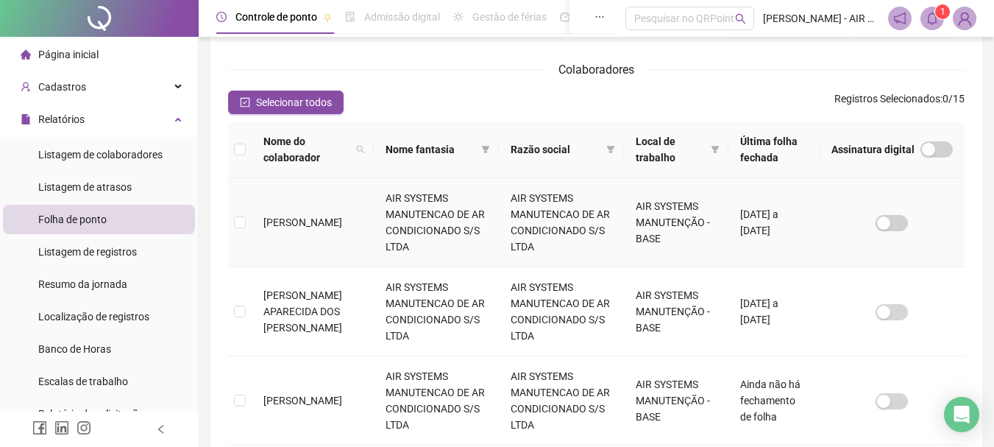
click at [336, 241] on td "[PERSON_NAME]" at bounding box center [313, 222] width 122 height 89
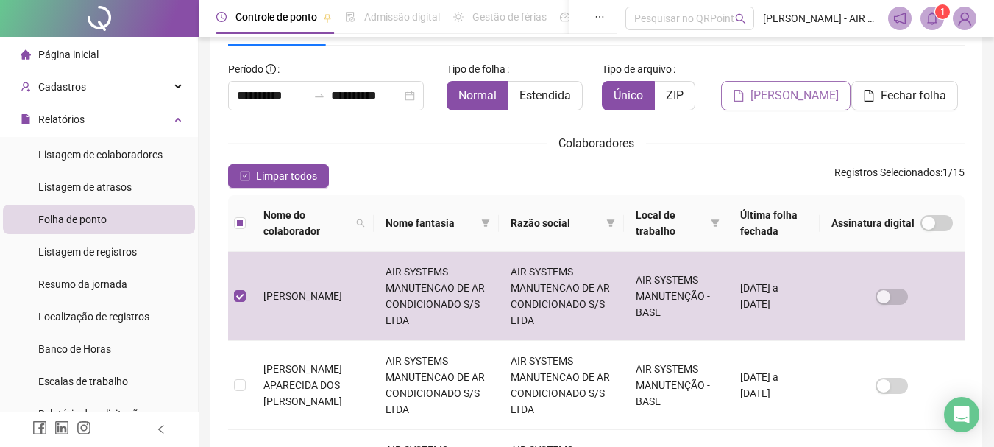
click at [807, 91] on span "[PERSON_NAME]" at bounding box center [795, 96] width 88 height 18
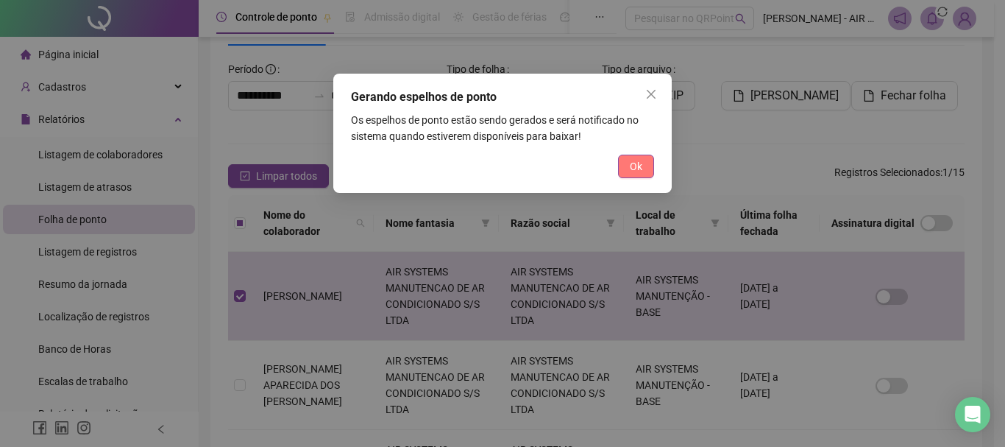
click at [624, 158] on button "Ok" at bounding box center [636, 167] width 36 height 24
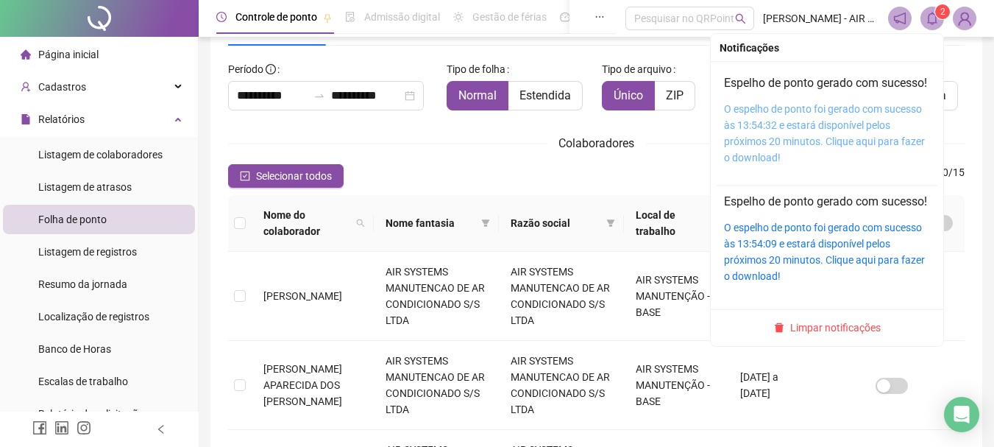
click at [824, 157] on link "O espelho de ponto foi gerado com sucesso às 13:54:32 e estará disponível pelos…" at bounding box center [824, 133] width 201 height 60
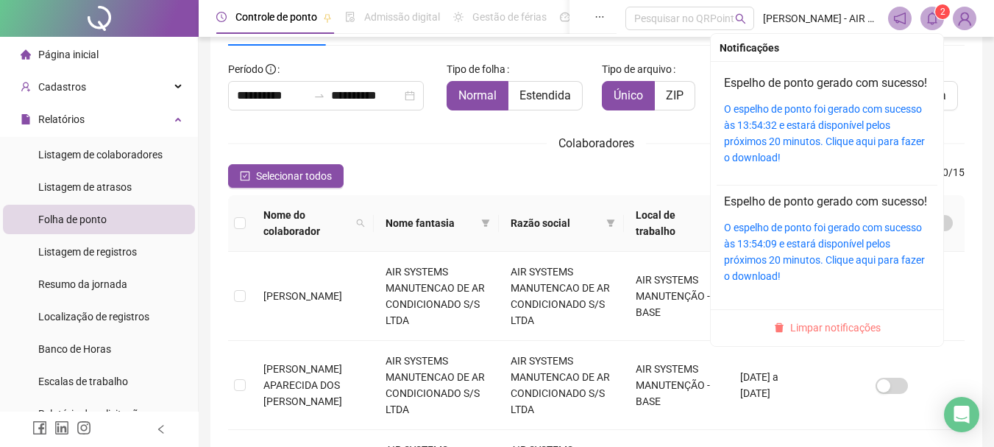
click at [816, 336] on span "Limpar notificações" at bounding box center [835, 327] width 91 height 16
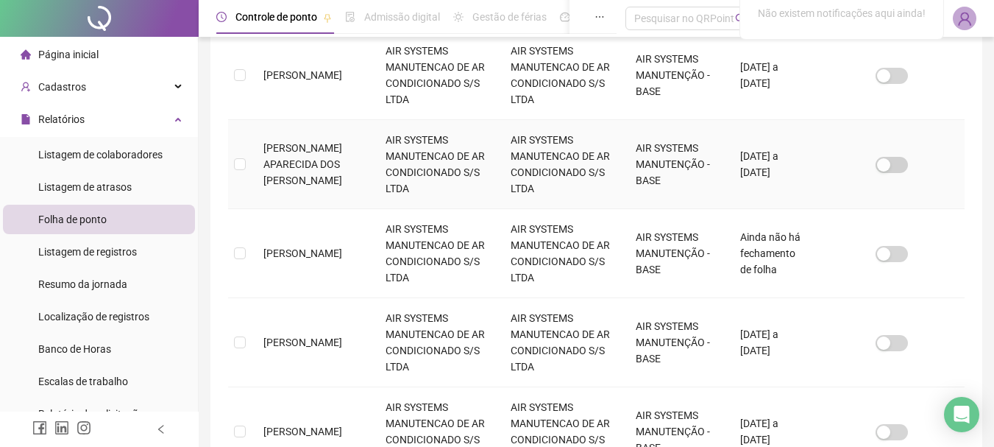
scroll to position [225, 0]
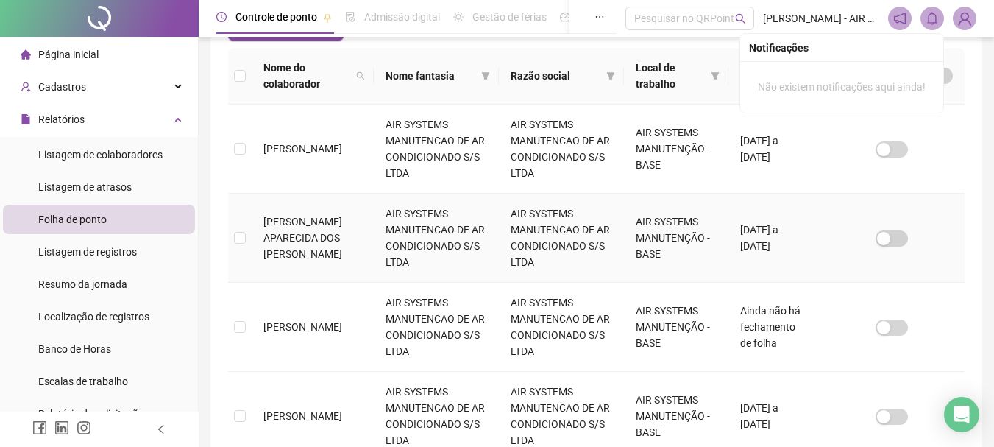
click at [339, 224] on td "[PERSON_NAME] APARECIDA DOS [PERSON_NAME]" at bounding box center [313, 238] width 122 height 89
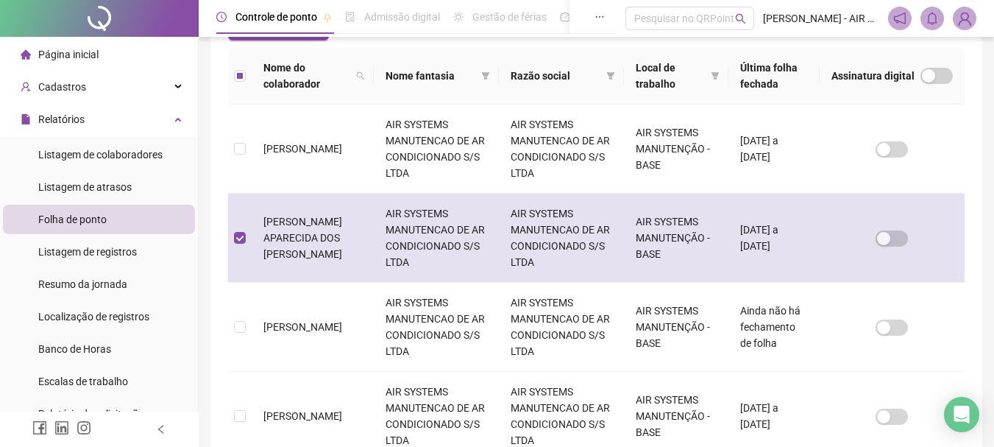
scroll to position [78, 0]
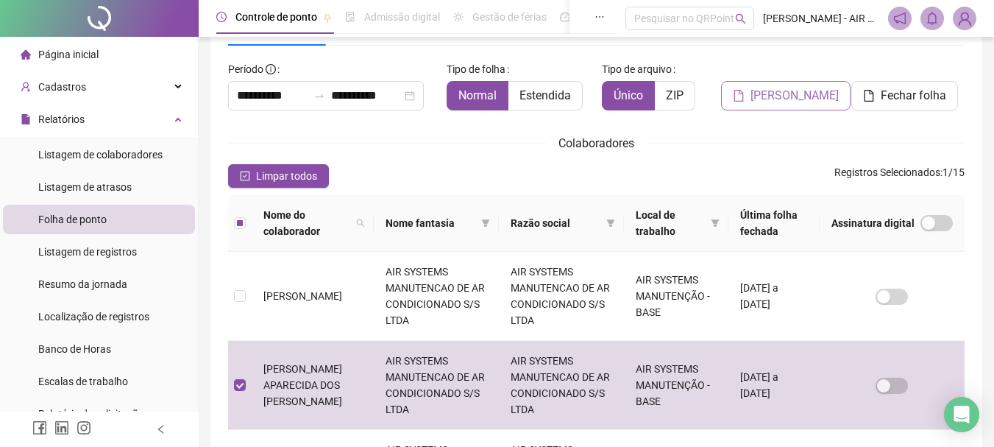
click at [727, 96] on button "[PERSON_NAME]" at bounding box center [786, 95] width 130 height 29
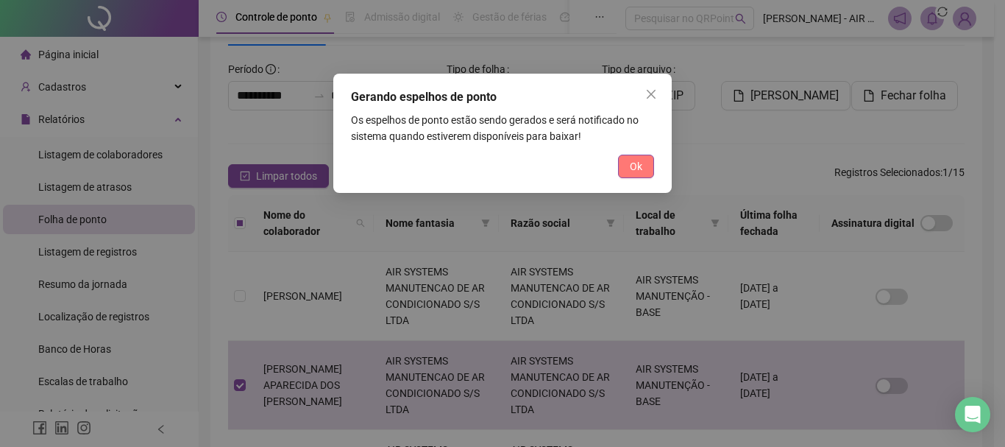
click at [636, 169] on span "Ok" at bounding box center [636, 166] width 13 height 16
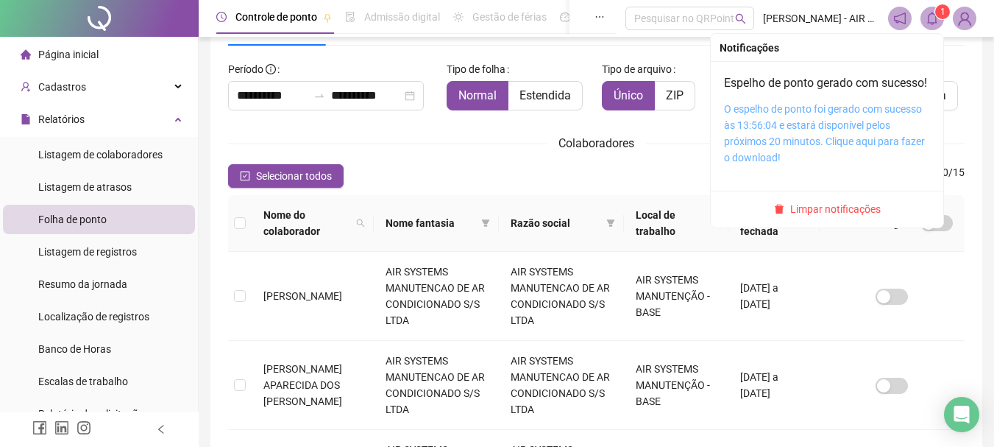
click at [805, 144] on link "O espelho de ponto foi gerado com sucesso às 13:56:04 e estará disponível pelos…" at bounding box center [824, 133] width 201 height 60
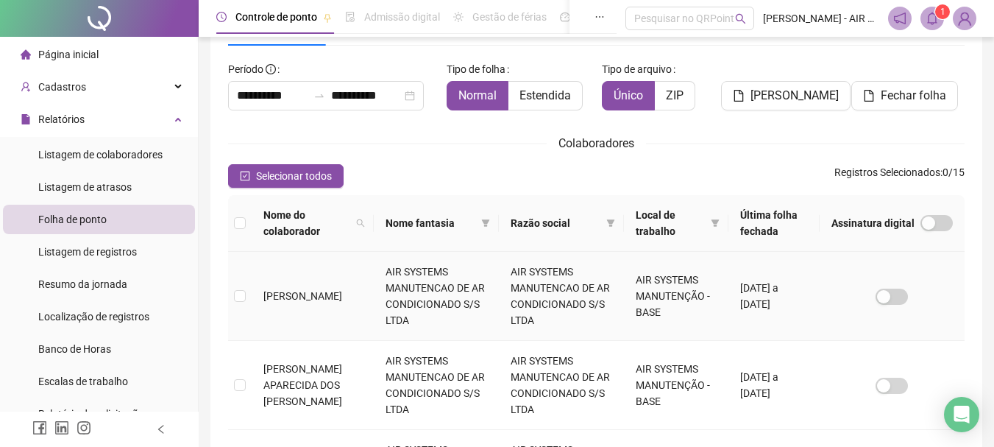
scroll to position [225, 0]
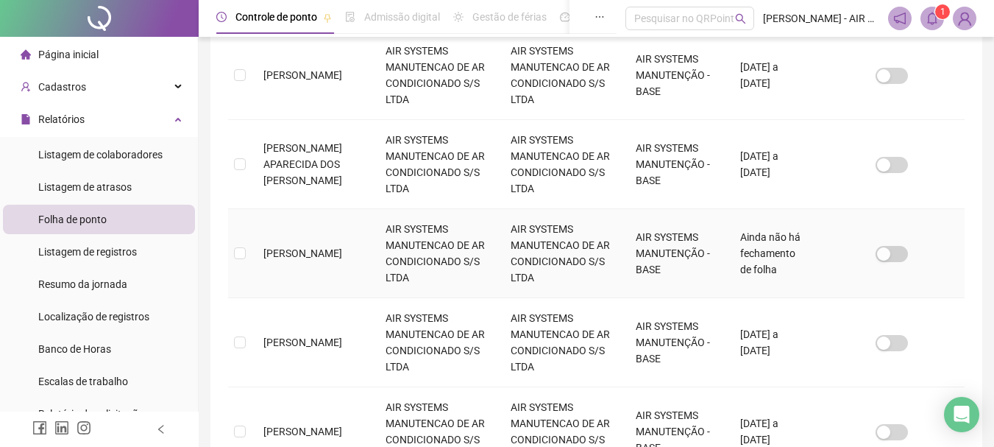
click at [328, 269] on td "[PERSON_NAME]" at bounding box center [313, 253] width 122 height 89
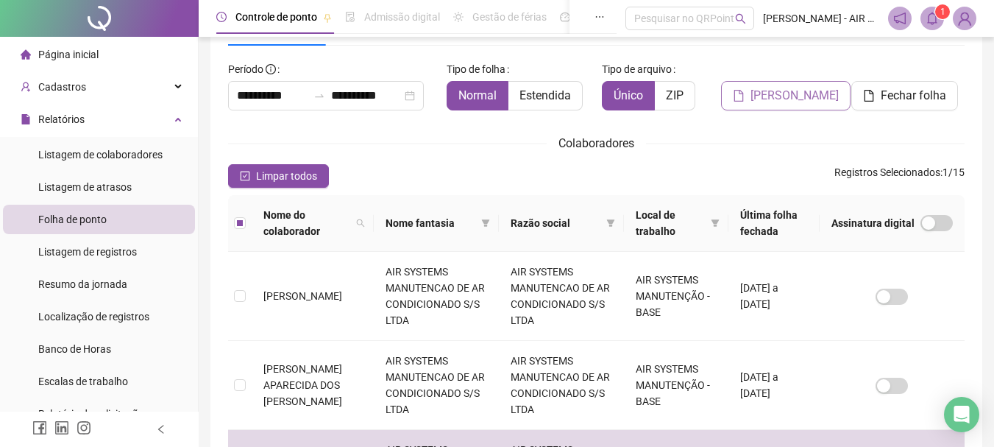
click at [773, 95] on span "[PERSON_NAME]" at bounding box center [795, 96] width 88 height 18
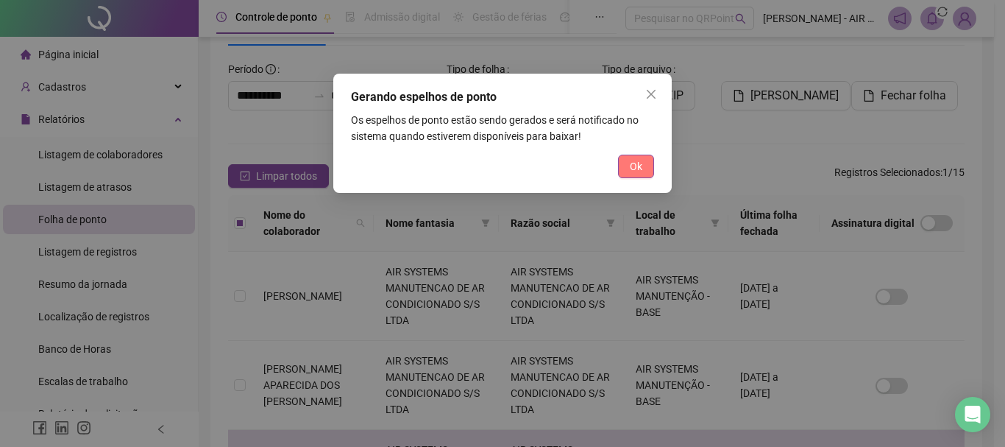
click at [628, 163] on button "Ok" at bounding box center [636, 167] width 36 height 24
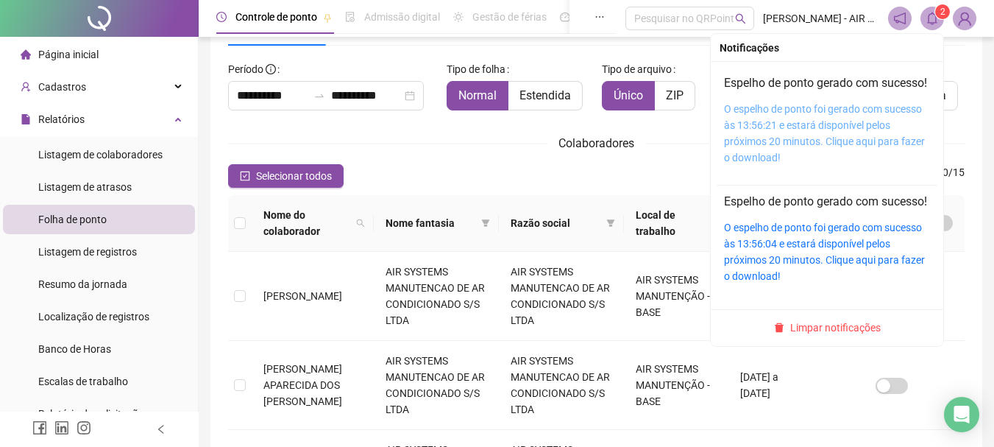
click at [780, 152] on link "O espelho de ponto foi gerado com sucesso às 13:56:21 e estará disponível pelos…" at bounding box center [824, 133] width 201 height 60
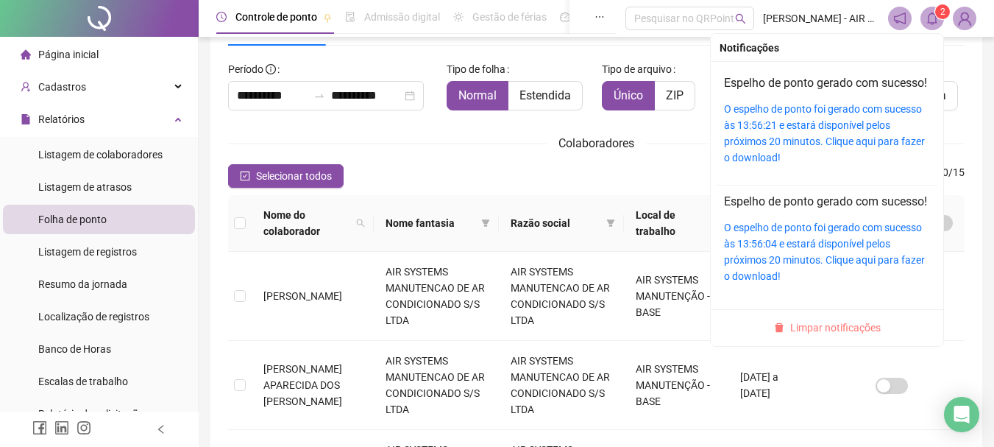
click at [782, 336] on button "Limpar notificações" at bounding box center [827, 328] width 118 height 18
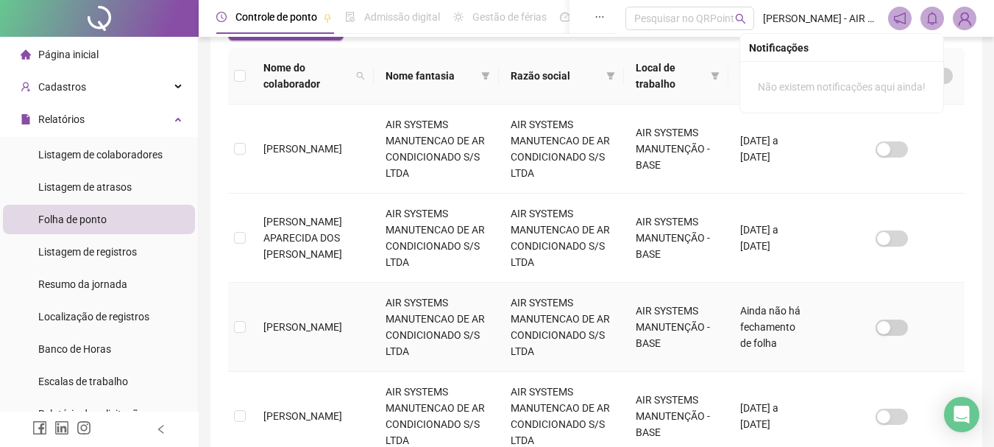
scroll to position [446, 0]
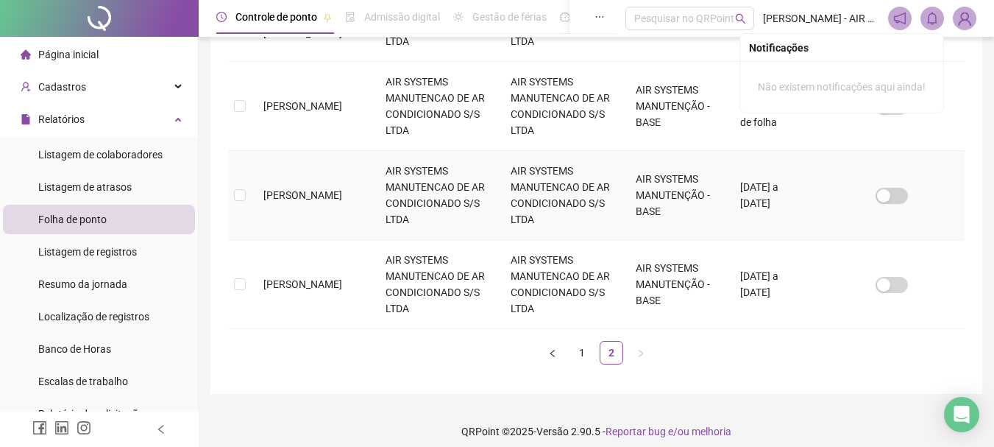
click at [324, 212] on td "[PERSON_NAME]" at bounding box center [313, 195] width 122 height 89
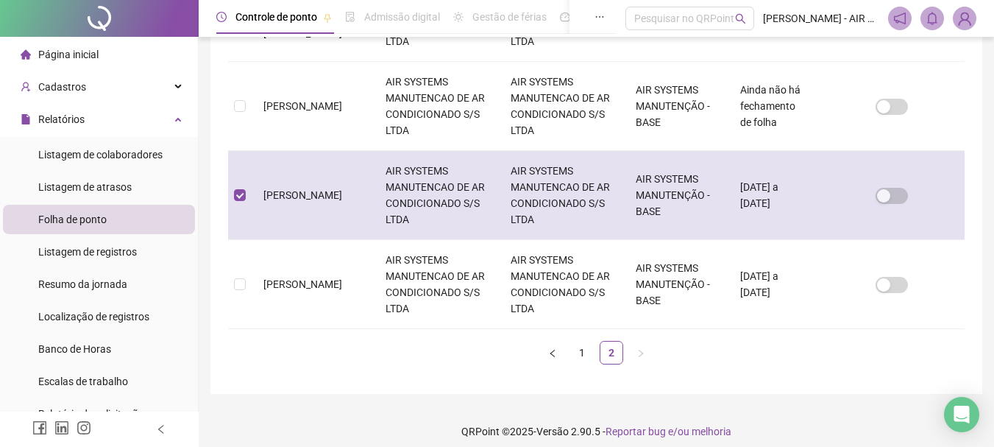
scroll to position [78, 0]
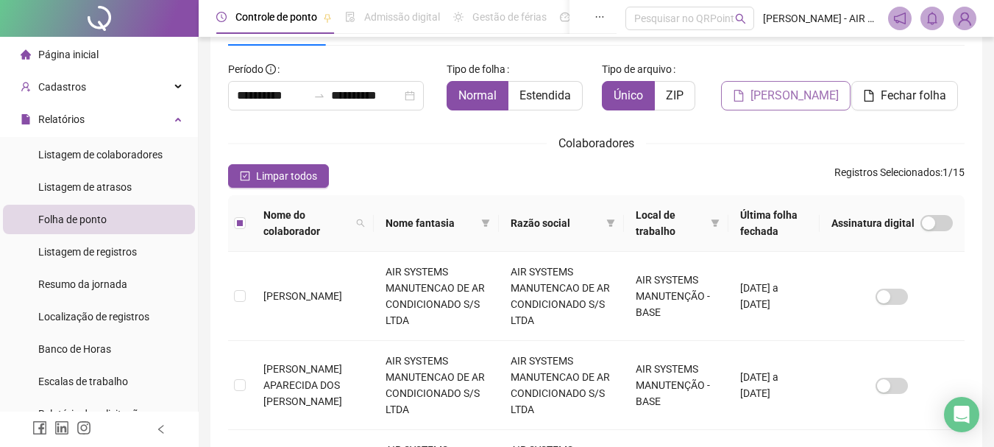
click at [734, 101] on button "[PERSON_NAME]" at bounding box center [786, 95] width 130 height 29
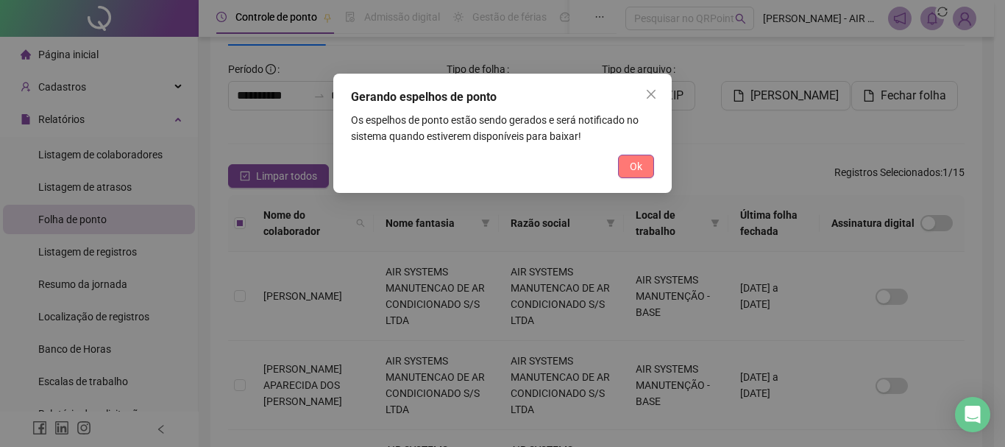
click at [637, 158] on span "Ok" at bounding box center [636, 166] width 13 height 16
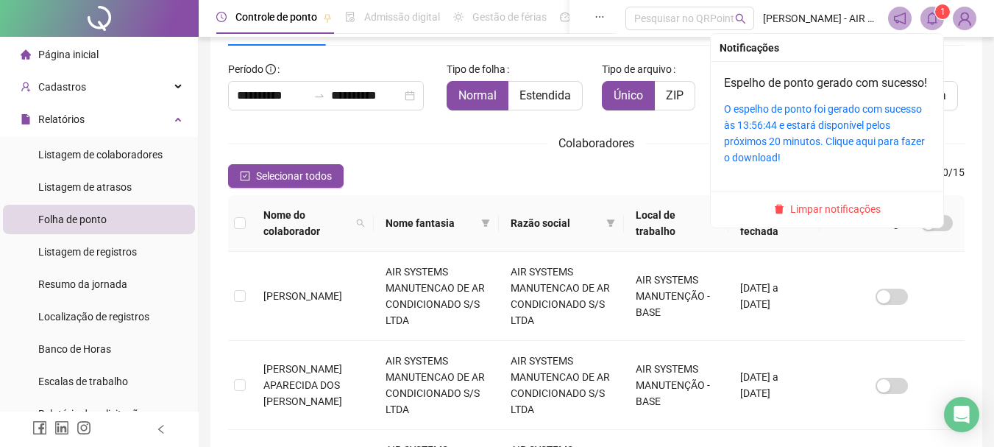
click at [935, 24] on icon "bell" at bounding box center [932, 18] width 13 height 13
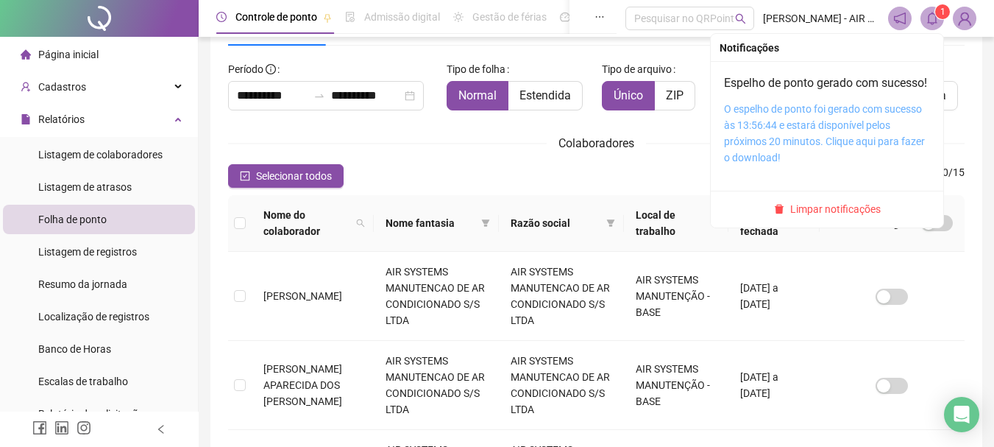
click at [816, 141] on link "O espelho de ponto foi gerado com sucesso às 13:56:44 e estará disponível pelos…" at bounding box center [824, 133] width 201 height 60
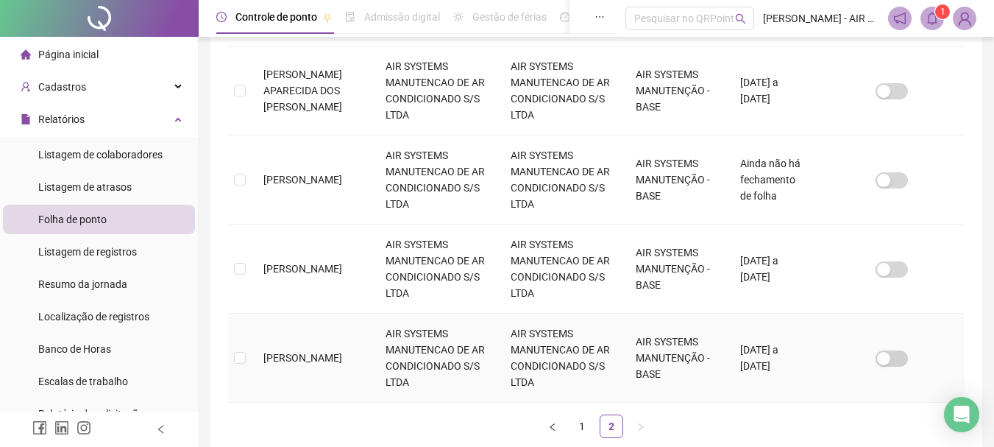
click at [337, 359] on span "[PERSON_NAME]" at bounding box center [302, 358] width 79 height 12
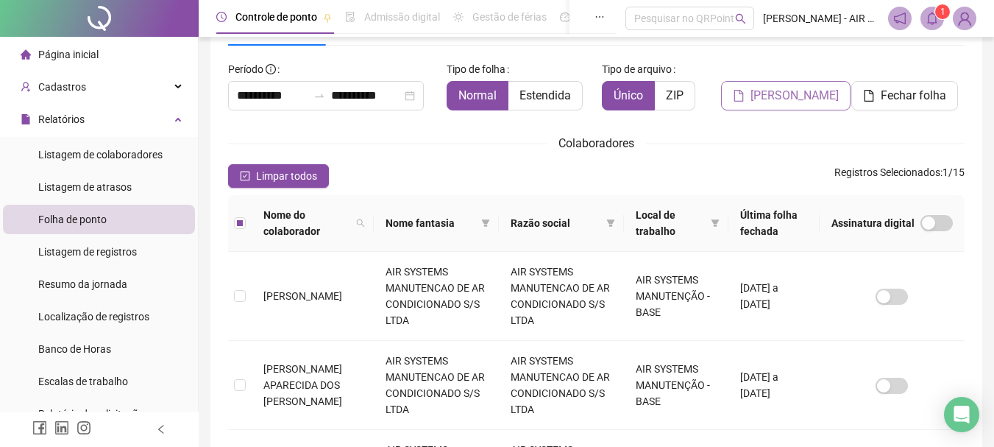
click at [733, 94] on button "[PERSON_NAME]" at bounding box center [786, 95] width 130 height 29
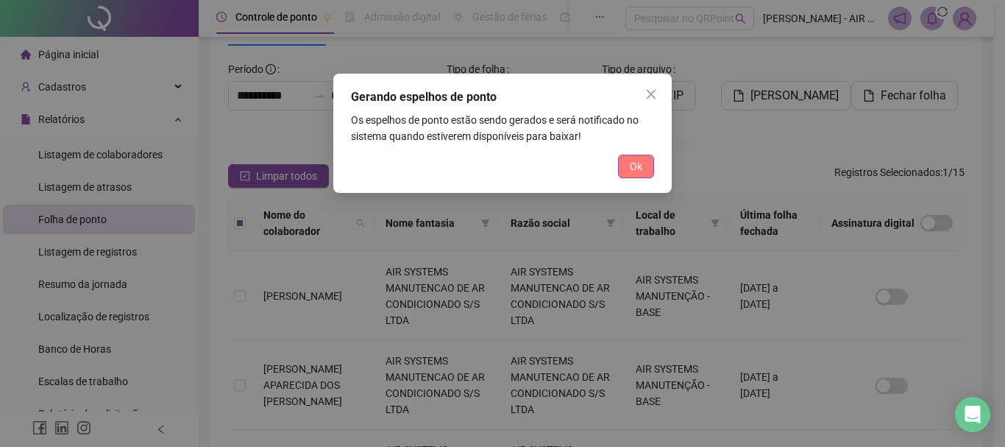
click at [637, 158] on span "Ok" at bounding box center [636, 166] width 13 height 16
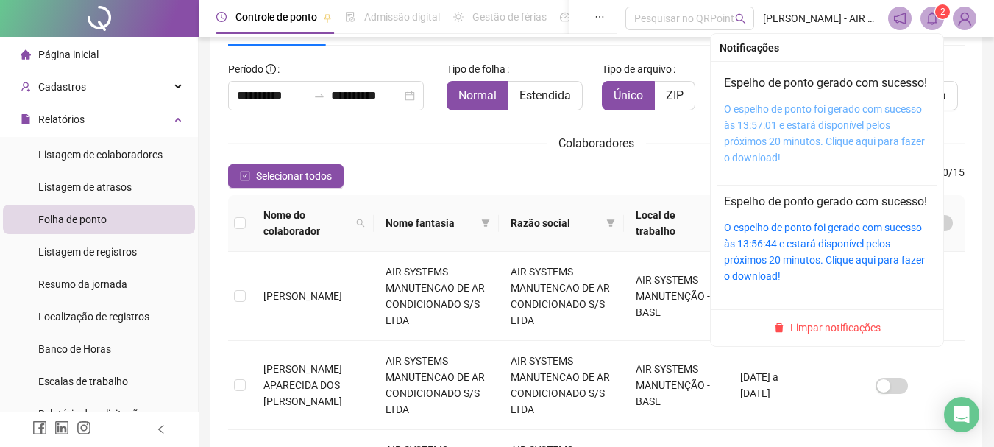
click at [809, 154] on link "O espelho de ponto foi gerado com sucesso às 13:57:01 e estará disponível pelos…" at bounding box center [824, 133] width 201 height 60
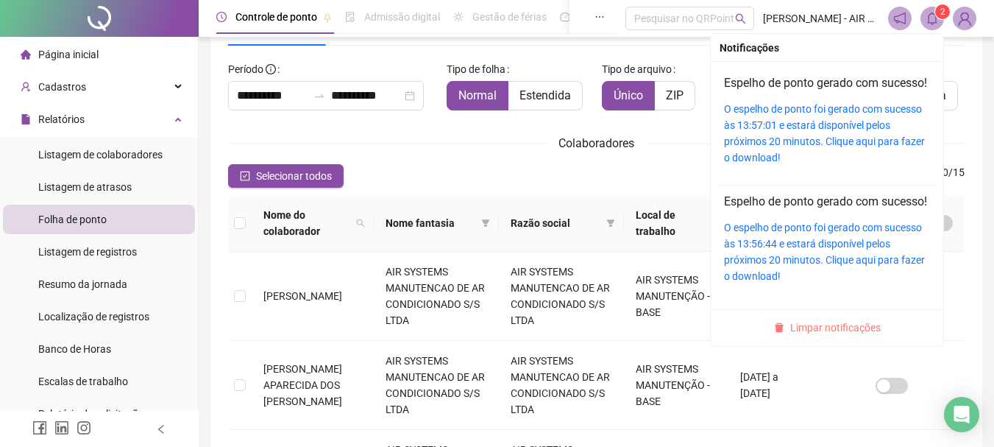
click at [842, 336] on span "Limpar notificações" at bounding box center [835, 327] width 91 height 16
